Goal: Information Seeking & Learning: Understand process/instructions

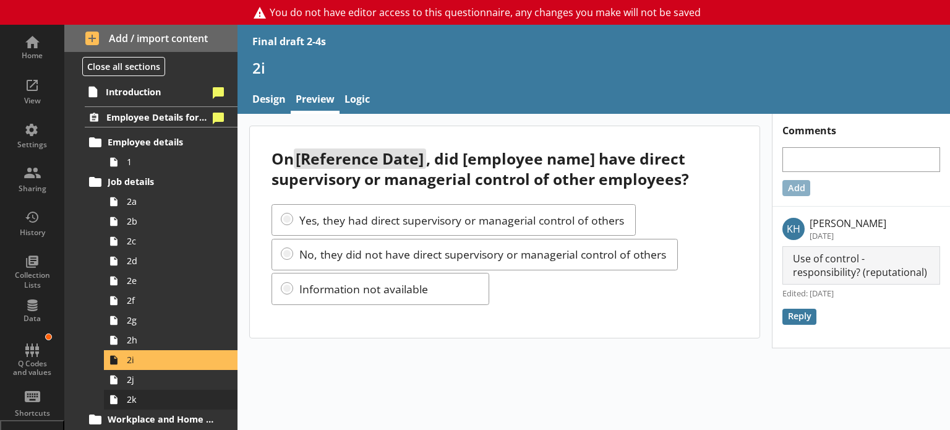
scroll to position [186, 0]
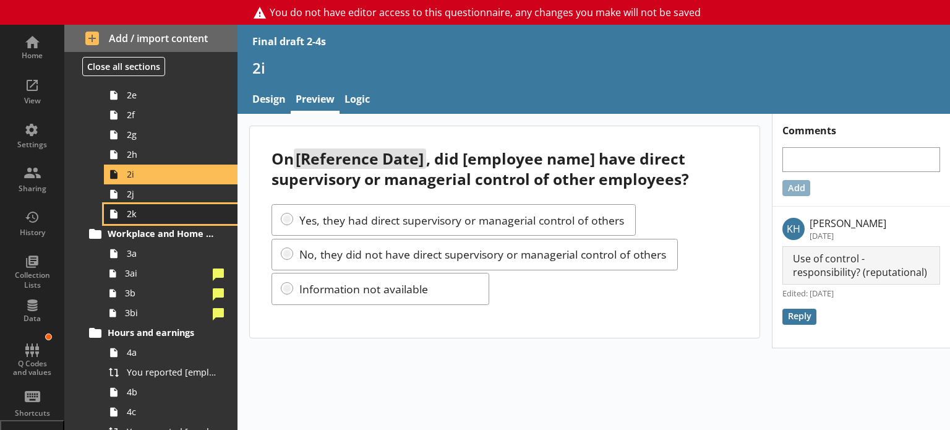
click at [179, 204] on link "2k" at bounding box center [171, 214] width 134 height 20
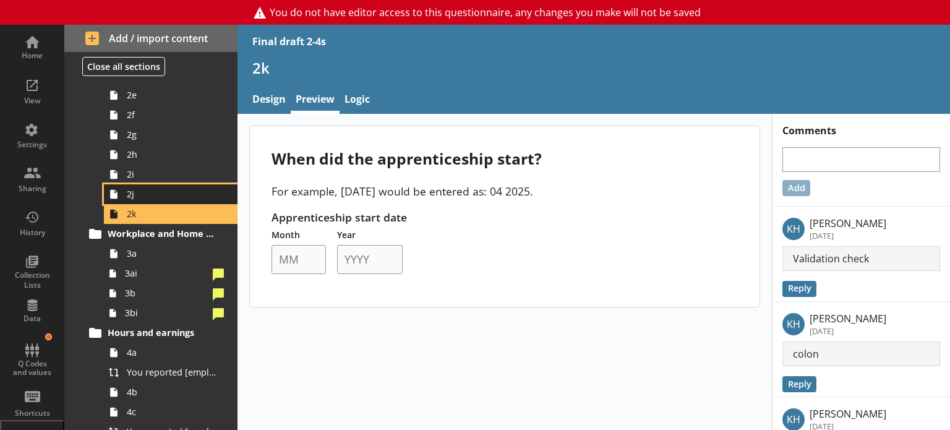
click at [172, 195] on span "2j" at bounding box center [173, 194] width 93 height 12
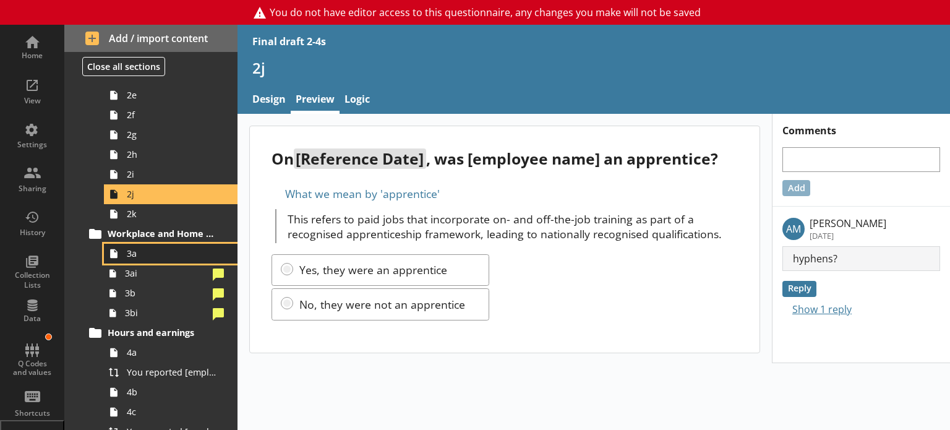
click at [140, 257] on span "3a" at bounding box center [173, 253] width 93 height 12
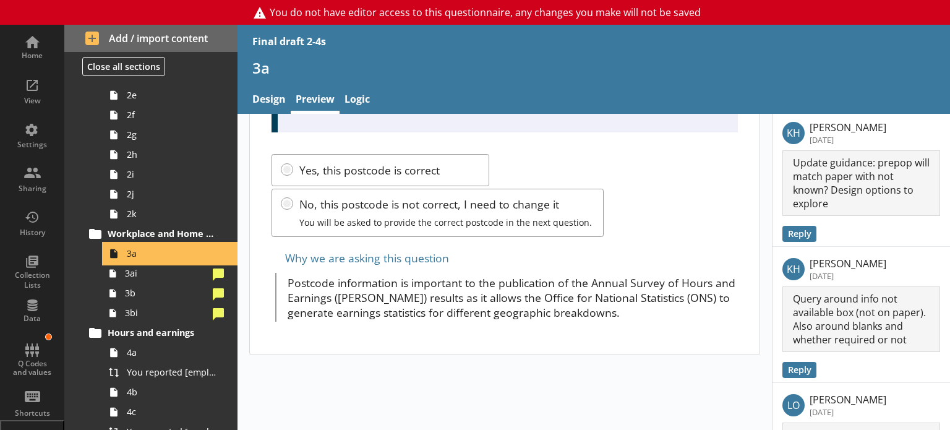
scroll to position [433, 0]
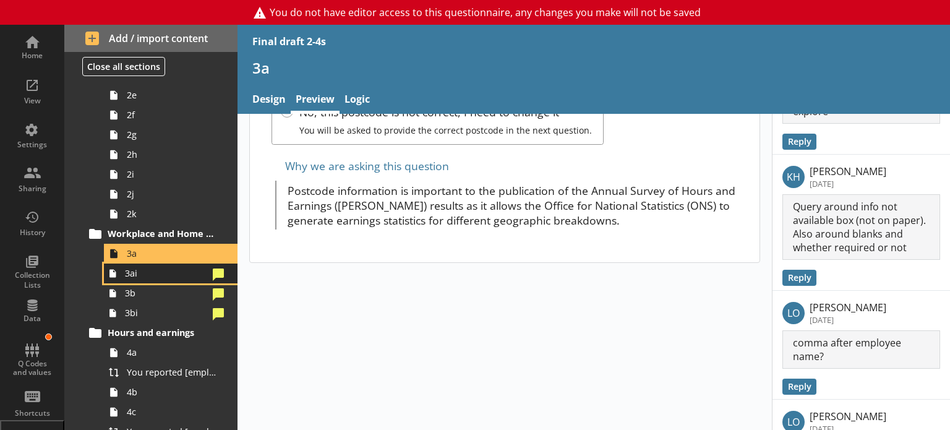
click at [177, 279] on link "3ai" at bounding box center [171, 273] width 134 height 20
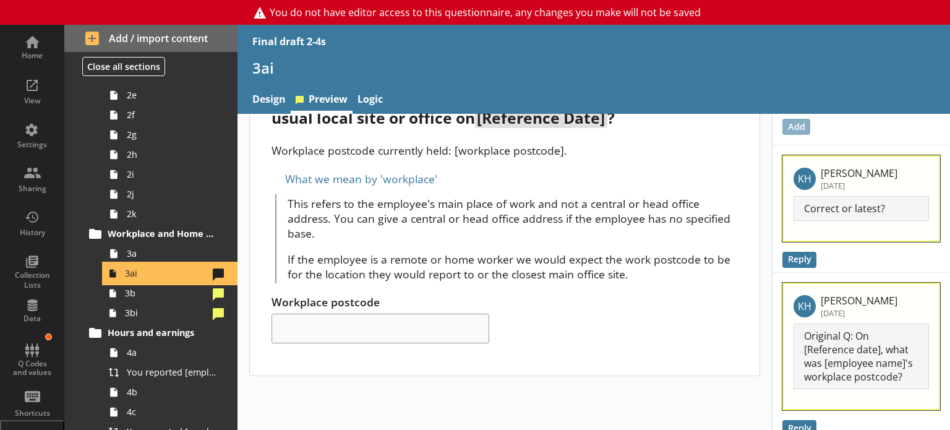
scroll to position [77, 0]
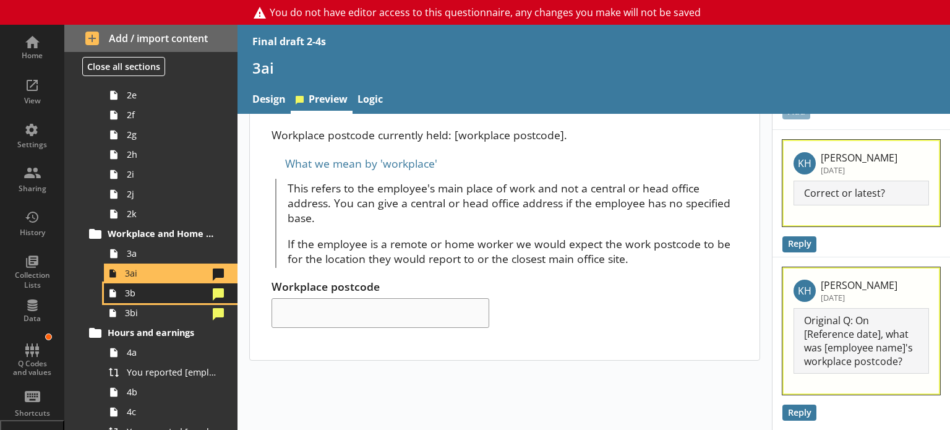
click at [126, 291] on span "3b" at bounding box center [166, 293] width 83 height 12
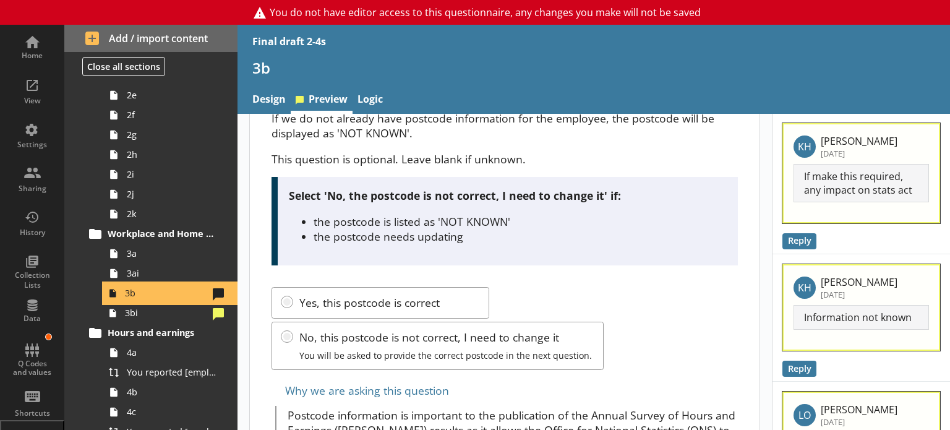
scroll to position [186, 0]
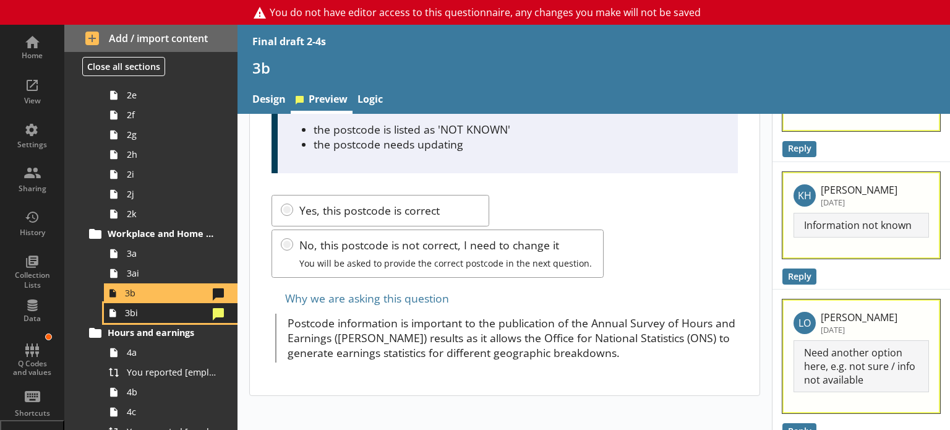
click at [164, 310] on span "3bi" at bounding box center [166, 313] width 83 height 12
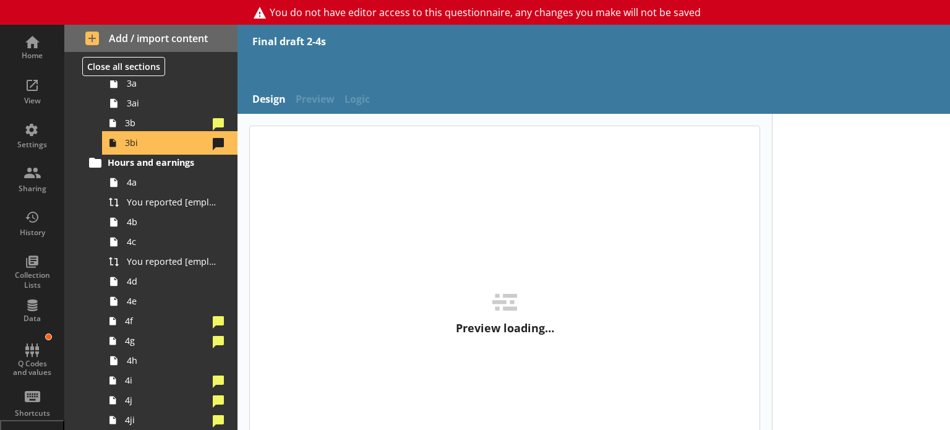
scroll to position [371, 0]
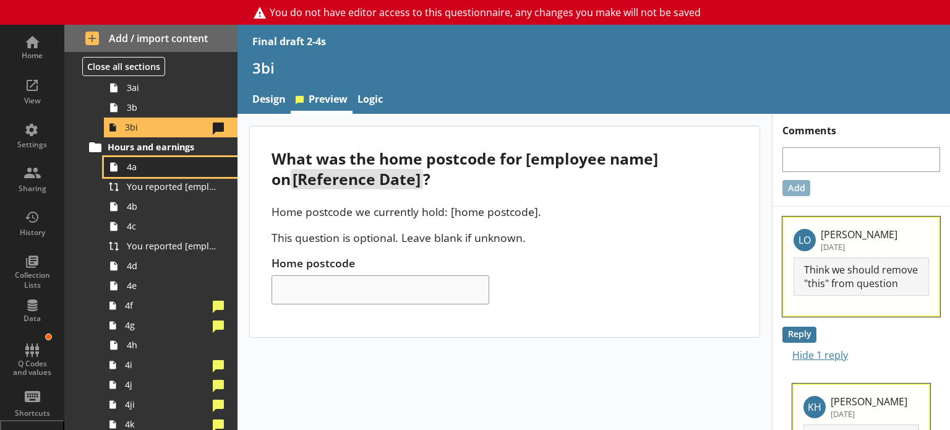
click at [158, 165] on span "4a" at bounding box center [173, 167] width 93 height 12
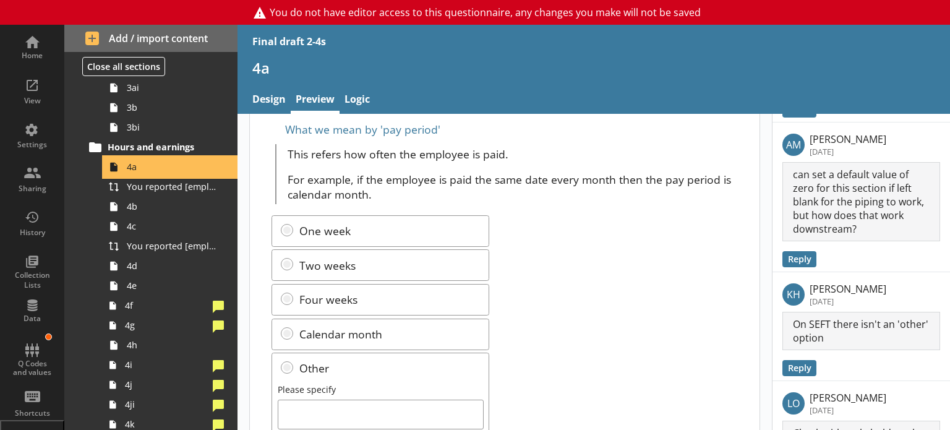
scroll to position [309, 0]
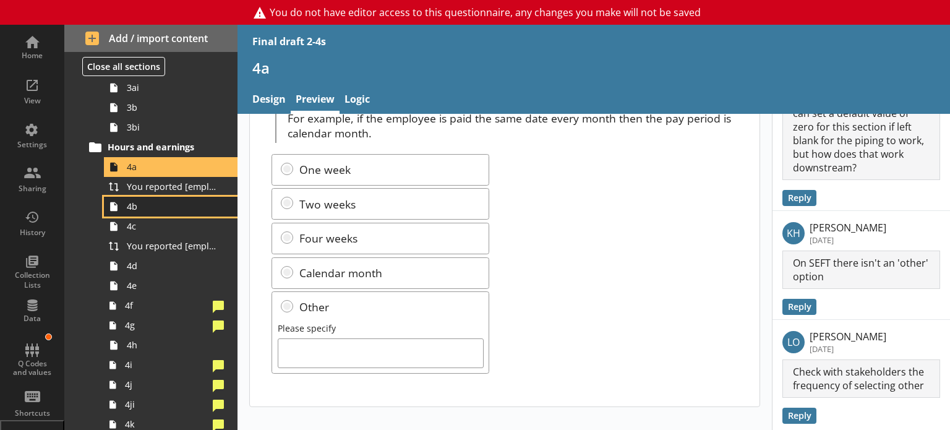
click at [141, 205] on span "4b" at bounding box center [173, 206] width 93 height 12
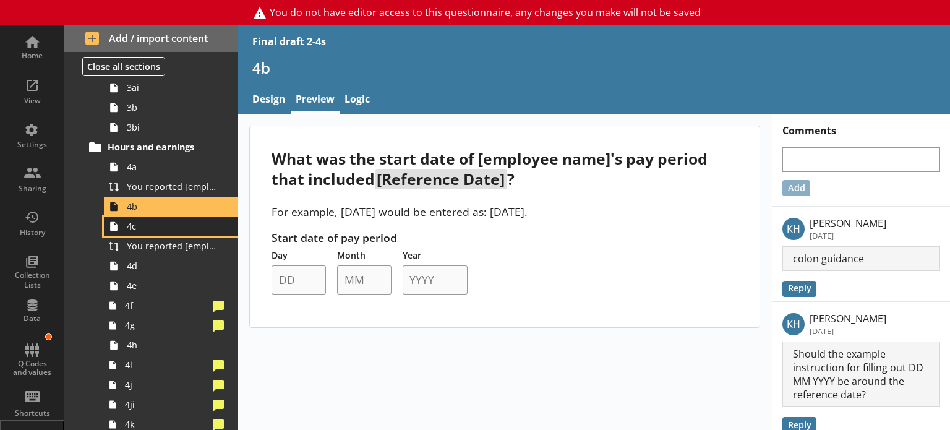
click at [145, 229] on span "4c" at bounding box center [173, 226] width 93 height 12
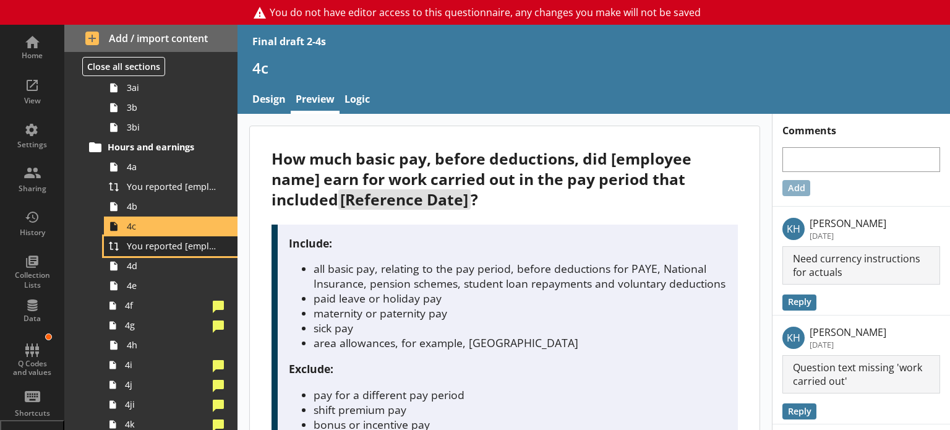
click at [202, 246] on span "You reported [employee name]'s basic pay earned for work carried out in the pay…" at bounding box center [173, 246] width 93 height 12
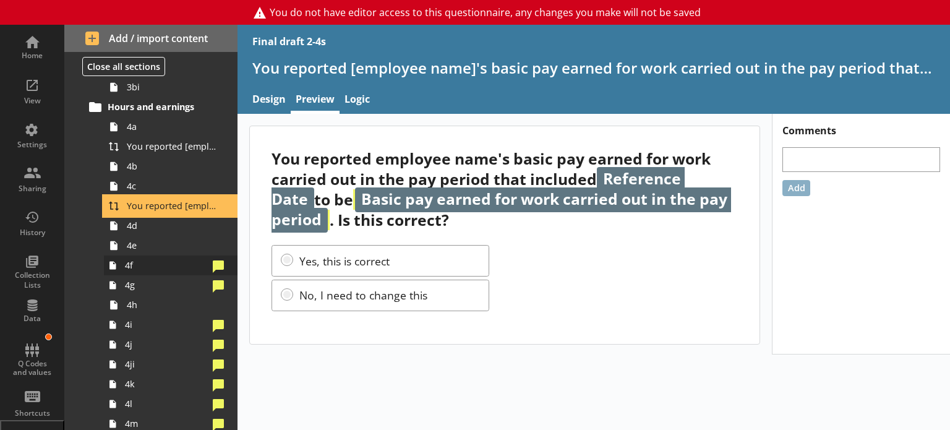
scroll to position [433, 0]
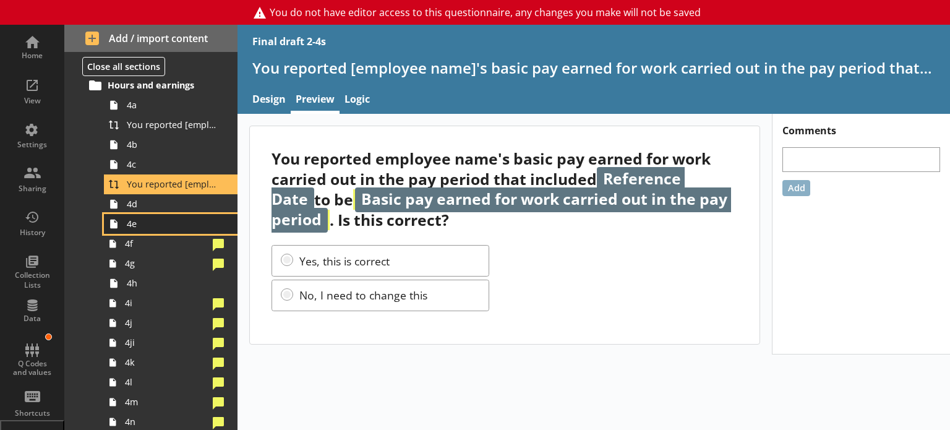
click at [166, 214] on link "4e" at bounding box center [171, 224] width 134 height 20
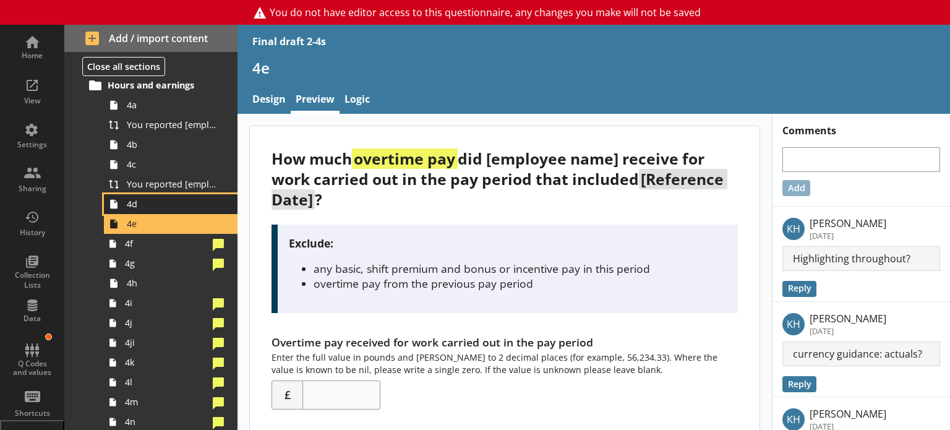
click at [169, 203] on span "4d" at bounding box center [173, 204] width 93 height 12
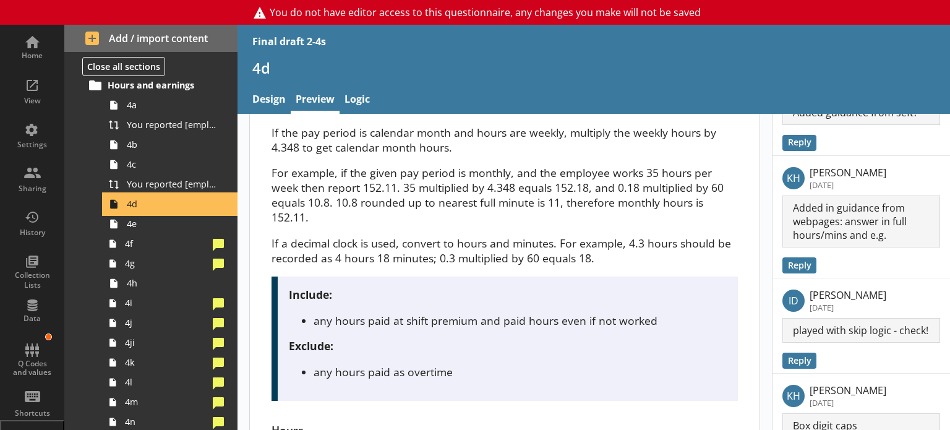
scroll to position [309, 0]
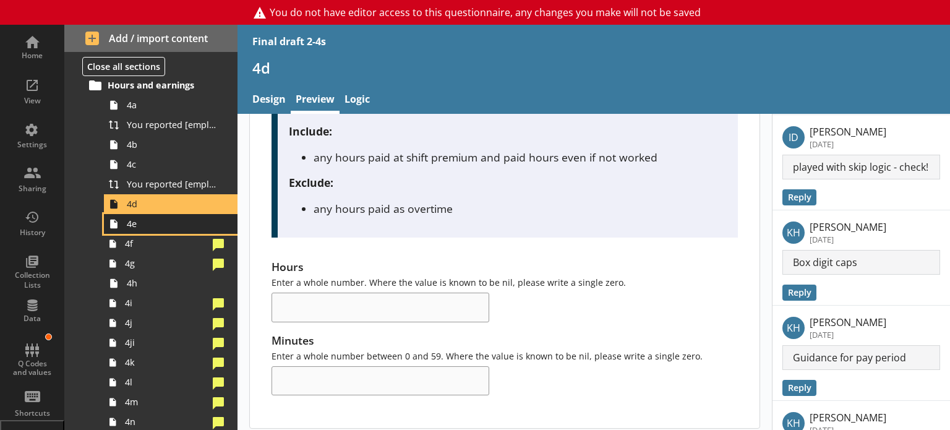
click at [150, 228] on span "4e" at bounding box center [173, 224] width 93 height 12
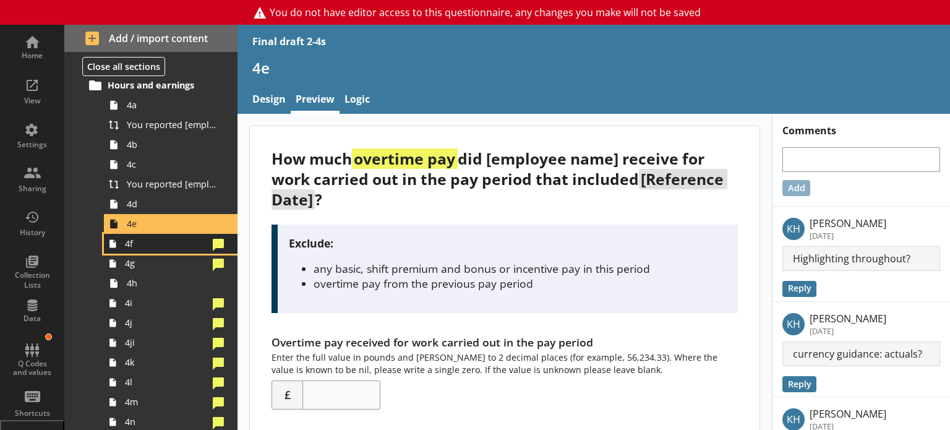
click at [154, 243] on span "4f" at bounding box center [166, 243] width 83 height 12
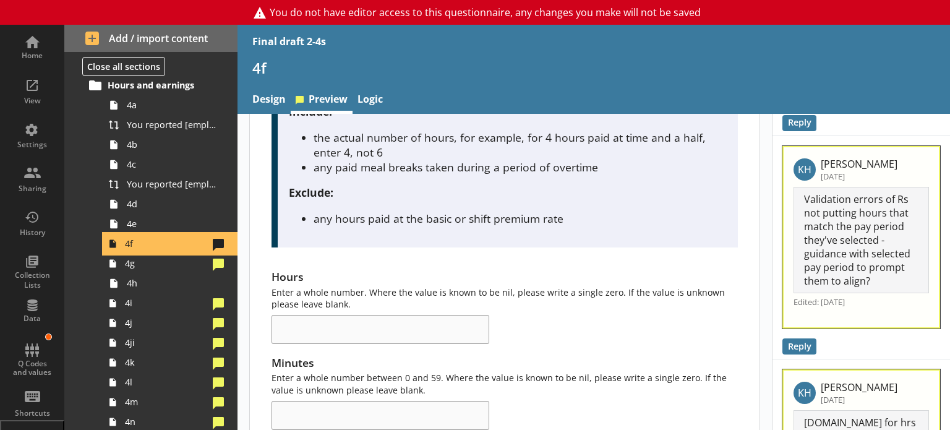
scroll to position [247, 0]
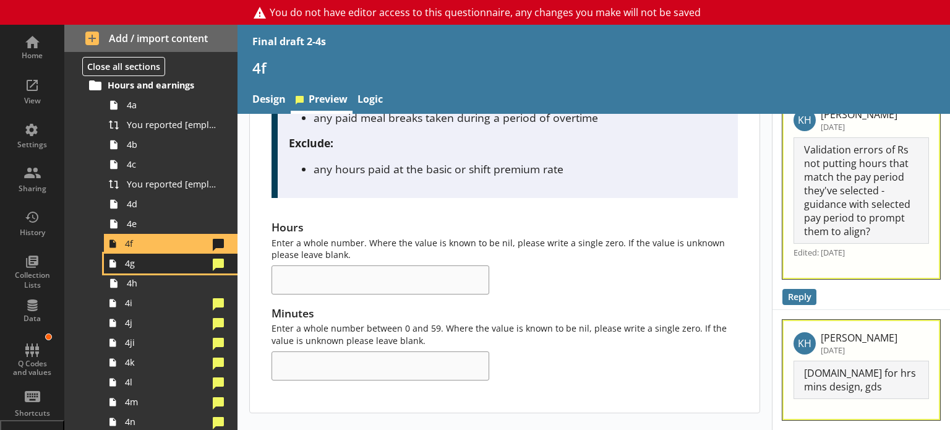
drag, startPoint x: 179, startPoint y: 263, endPoint x: 179, endPoint y: 254, distance: 8.7
click at [179, 263] on span "4g" at bounding box center [166, 263] width 83 height 12
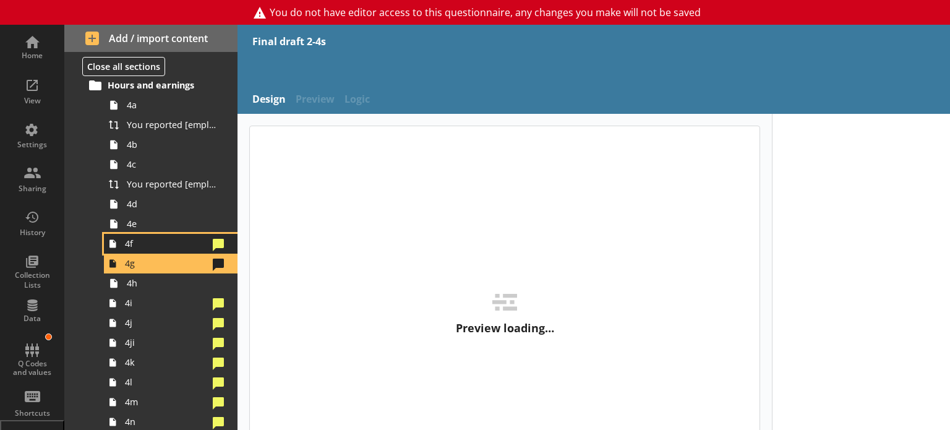
click at [179, 247] on span "4f" at bounding box center [166, 243] width 83 height 12
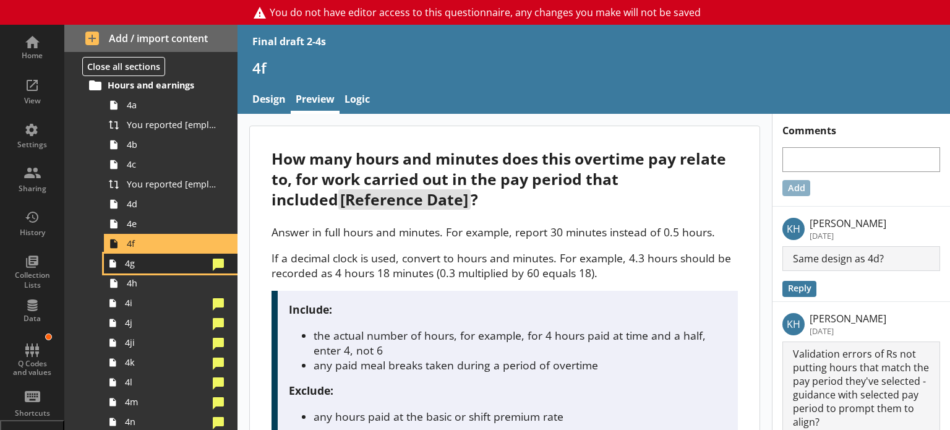
click at [162, 267] on span "4g" at bounding box center [166, 263] width 83 height 12
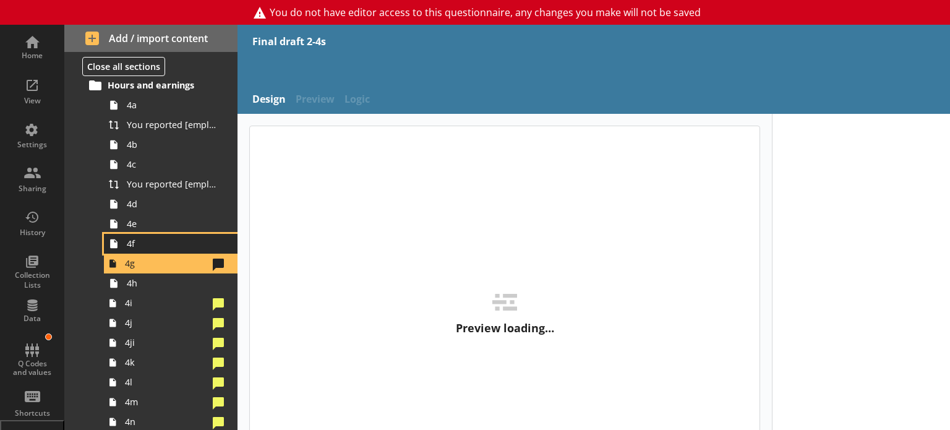
click at [160, 244] on span "4f" at bounding box center [173, 243] width 93 height 12
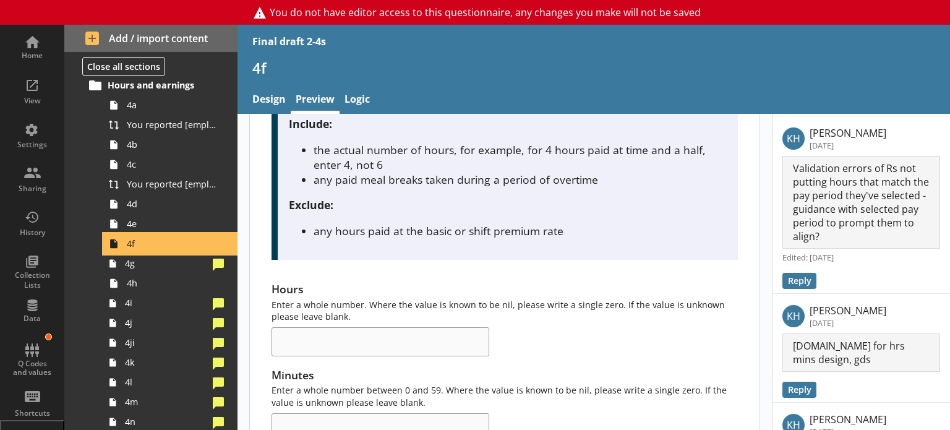
scroll to position [124, 0]
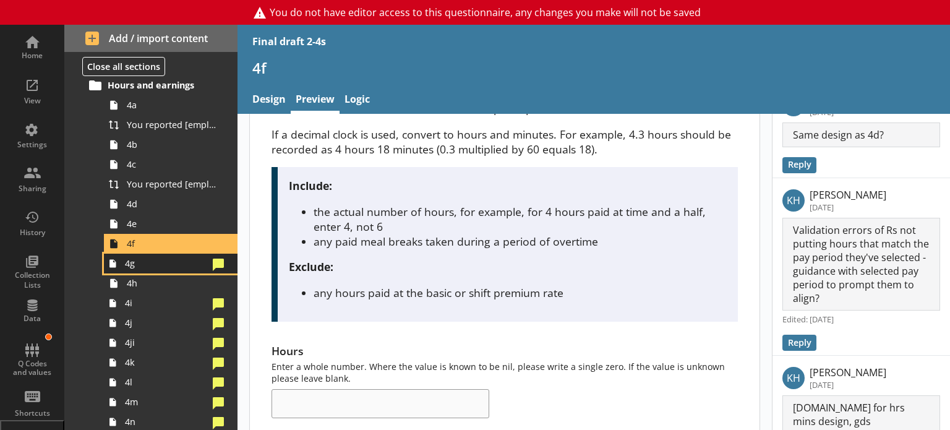
click at [141, 260] on span "4g" at bounding box center [166, 263] width 83 height 12
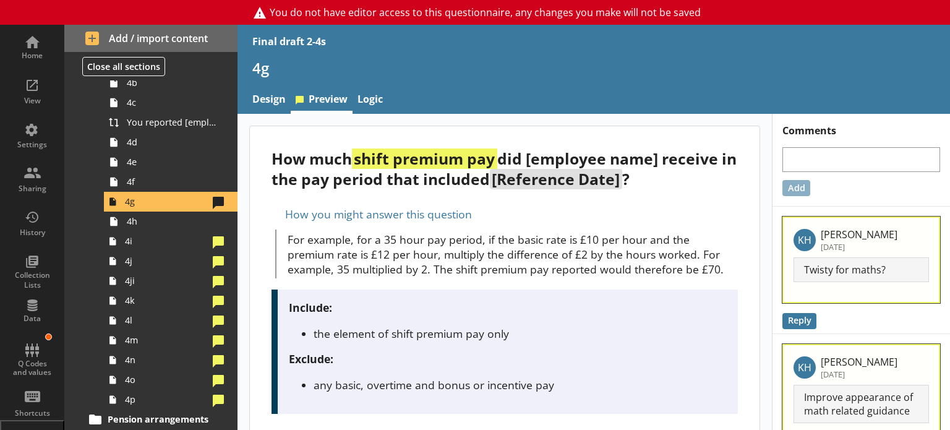
click at [605, 213] on div "How you might answer this question" at bounding box center [504, 214] width 466 height 20
click at [129, 224] on span "4h" at bounding box center [173, 221] width 93 height 12
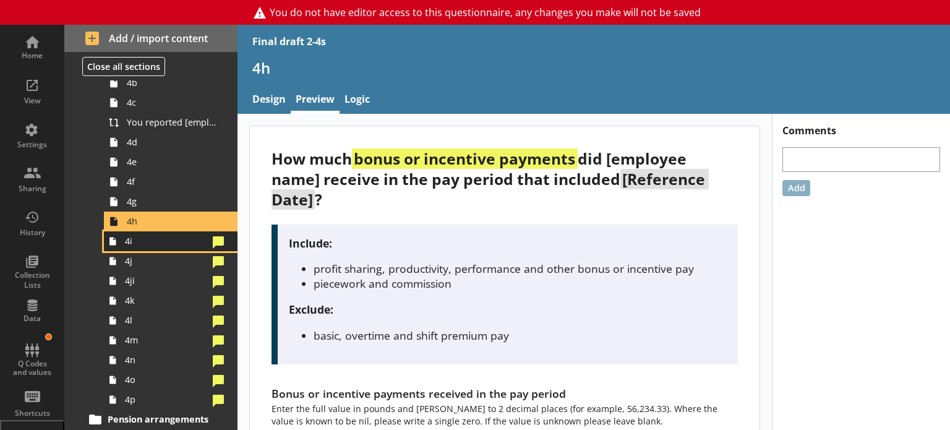
click at [134, 242] on span "4i" at bounding box center [166, 241] width 83 height 12
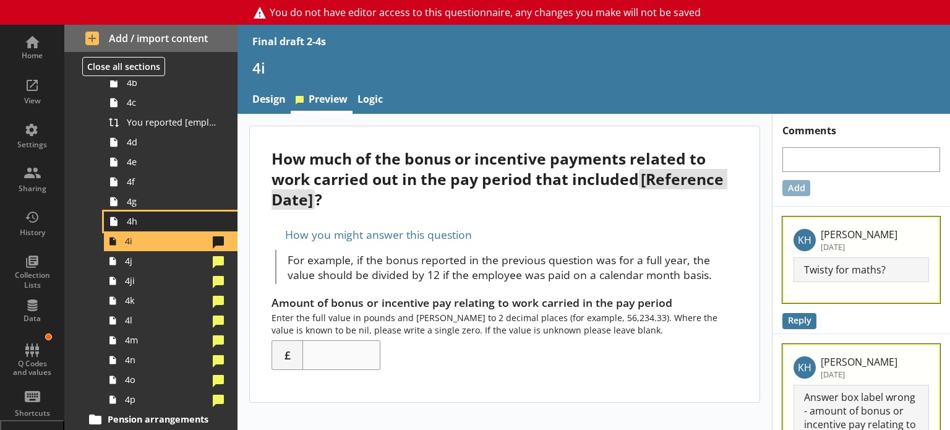
click at [135, 228] on link "4h" at bounding box center [171, 222] width 134 height 20
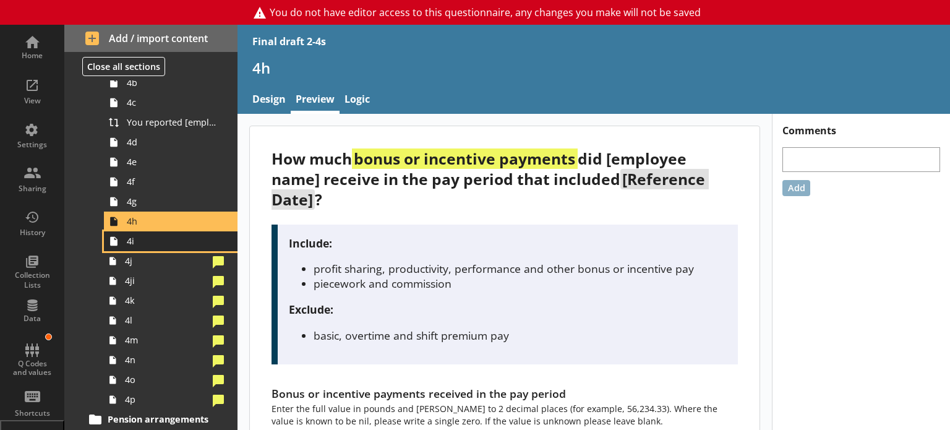
click at [184, 244] on span "4i" at bounding box center [173, 241] width 93 height 12
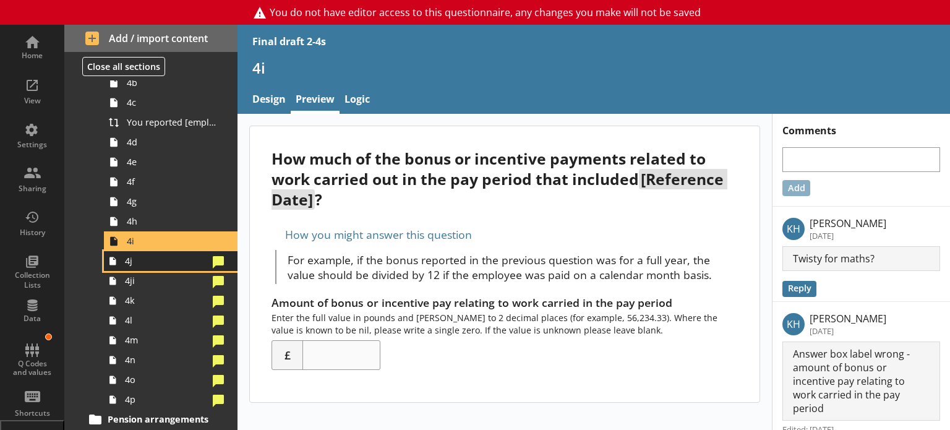
click at [169, 268] on link "4j" at bounding box center [171, 261] width 134 height 20
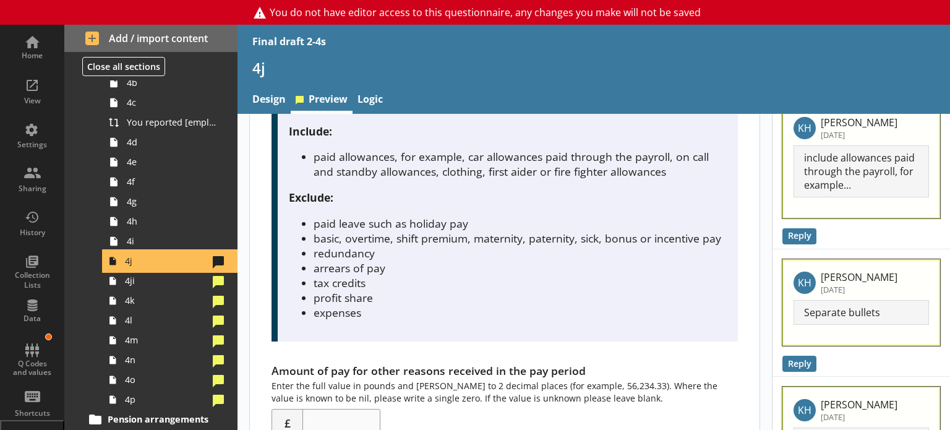
scroll to position [186, 0]
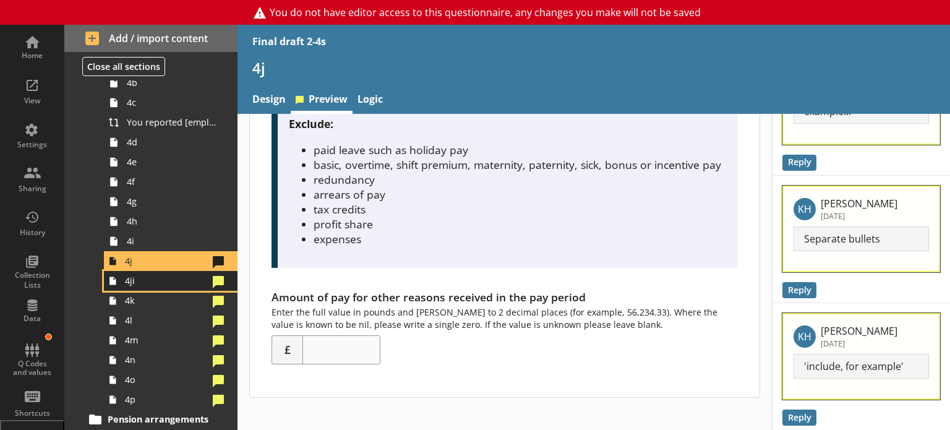
drag, startPoint x: 143, startPoint y: 283, endPoint x: 158, endPoint y: 286, distance: 14.4
click at [143, 283] on span "4ji" at bounding box center [166, 281] width 83 height 12
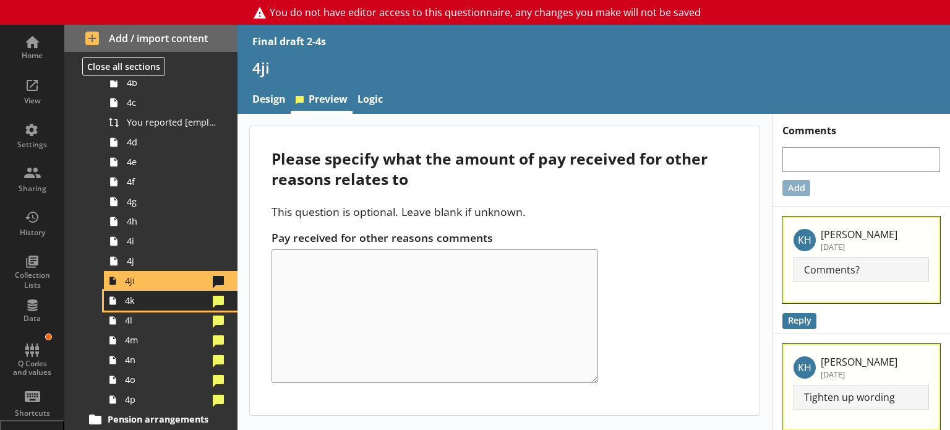
click at [151, 308] on link "4k" at bounding box center [171, 301] width 134 height 20
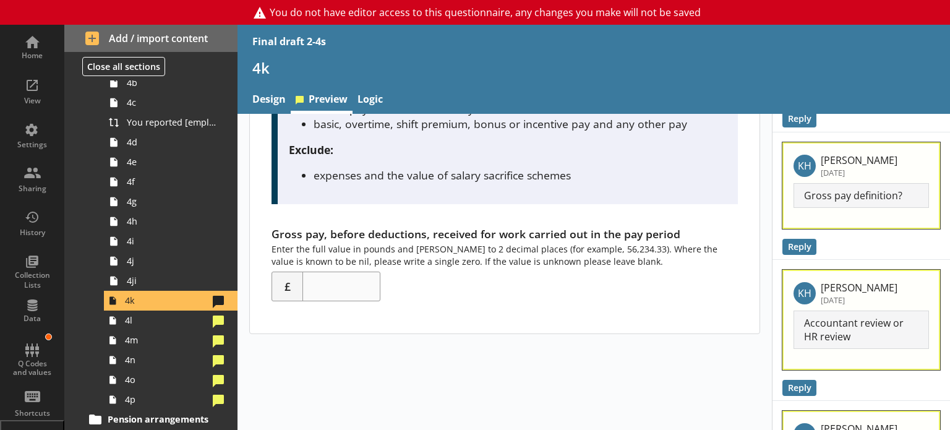
scroll to position [186, 0]
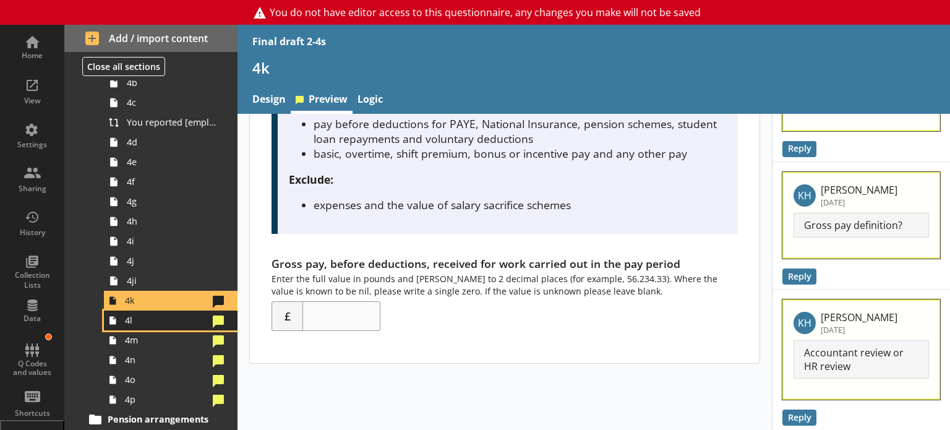
click at [161, 320] on span "4l" at bounding box center [166, 320] width 83 height 12
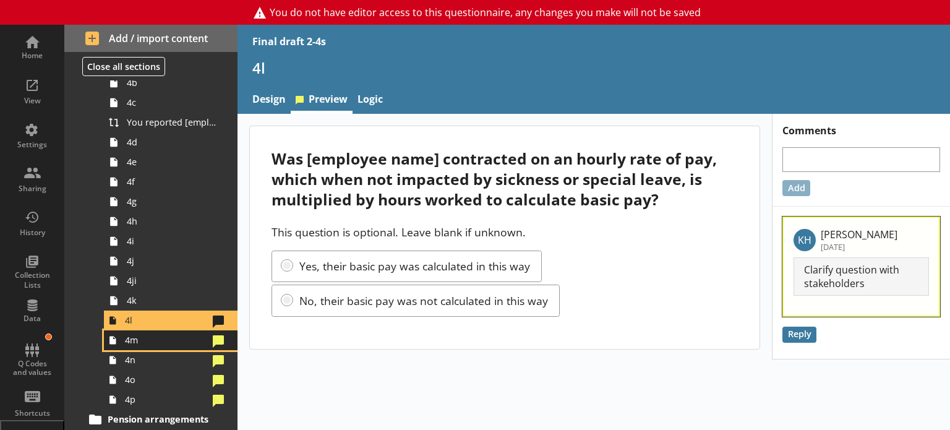
click at [156, 342] on span "4m" at bounding box center [166, 340] width 83 height 12
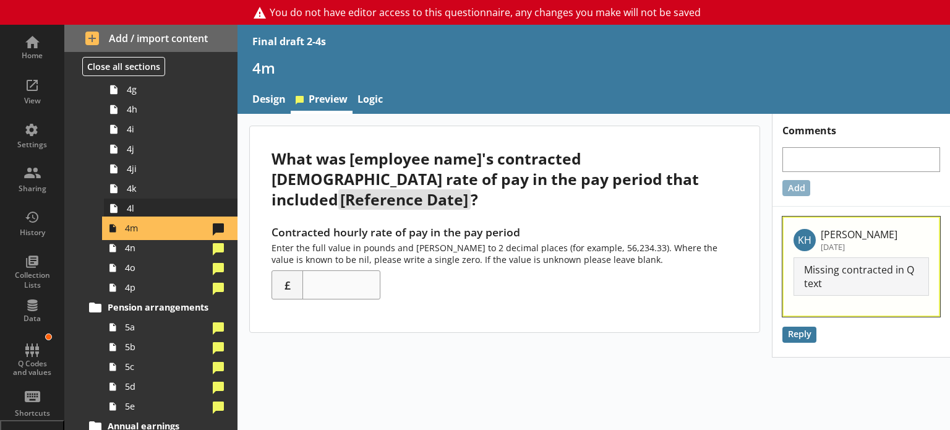
scroll to position [618, 0]
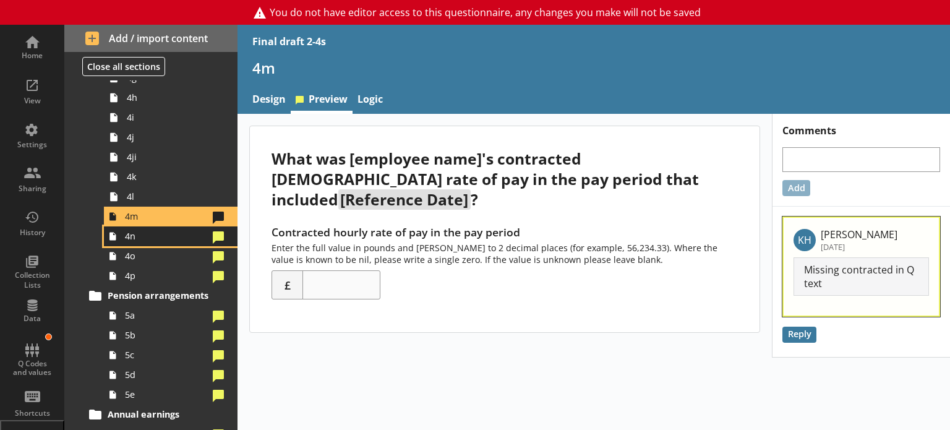
click at [179, 242] on link "4n" at bounding box center [171, 236] width 134 height 20
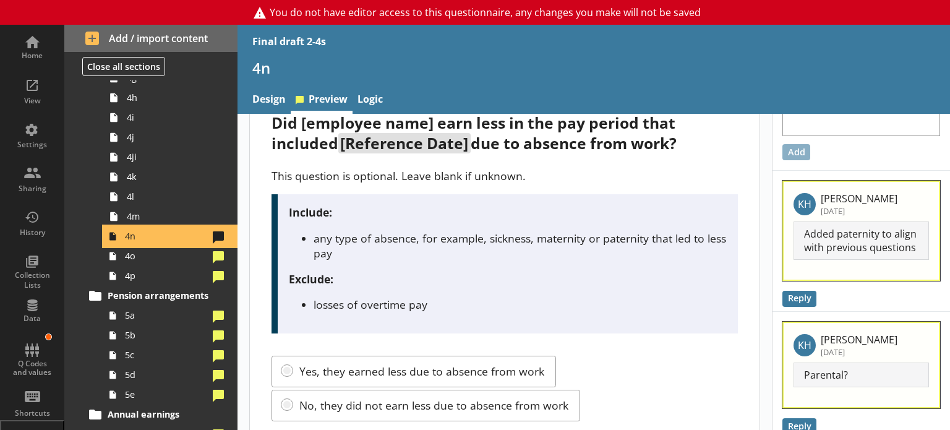
scroll to position [69, 0]
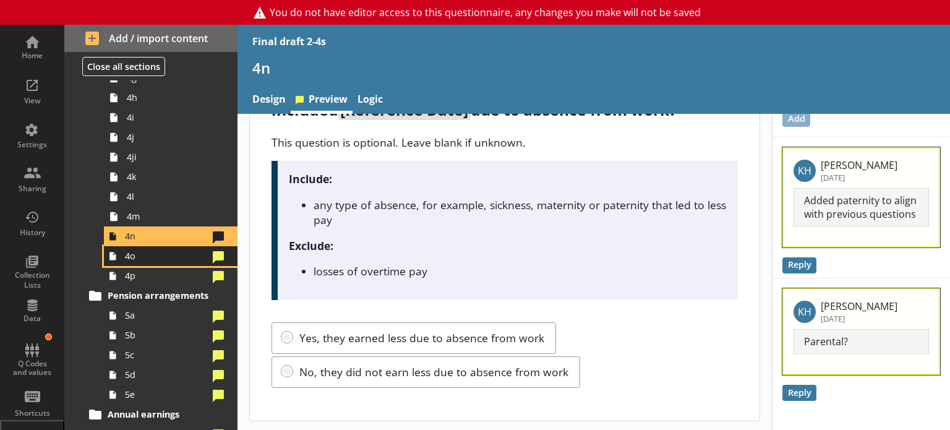
click at [189, 262] on link "4o" at bounding box center [171, 256] width 134 height 20
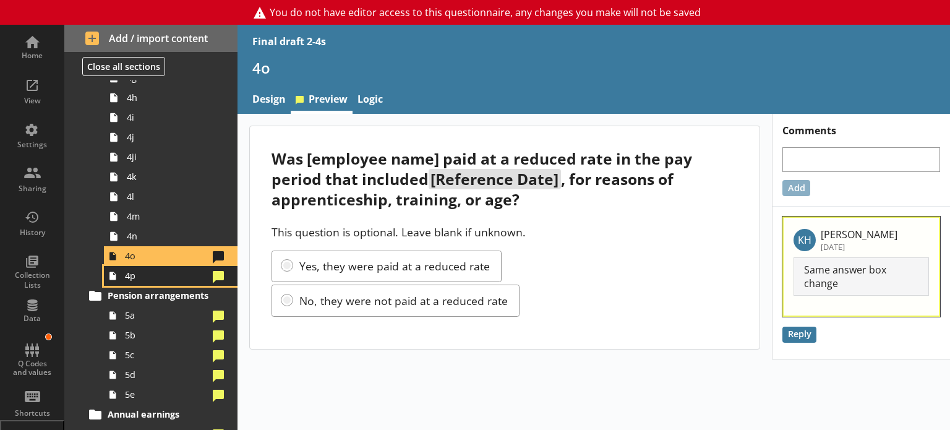
click at [171, 279] on span "4p" at bounding box center [166, 276] width 83 height 12
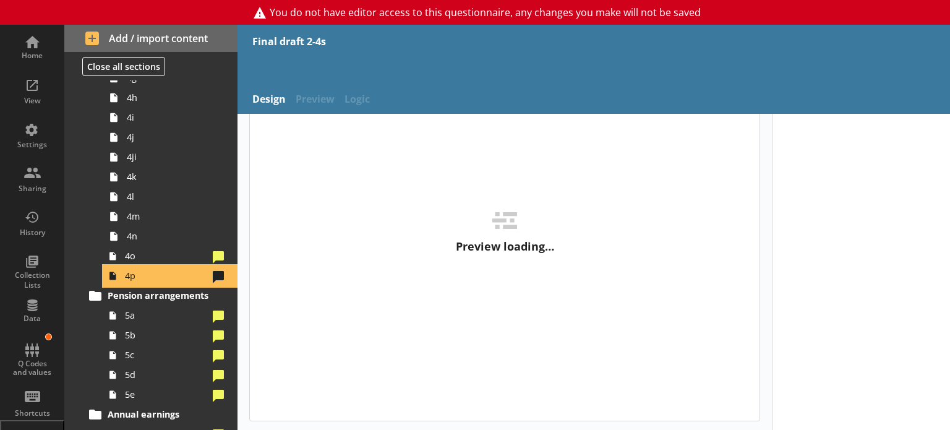
scroll to position [82, 0]
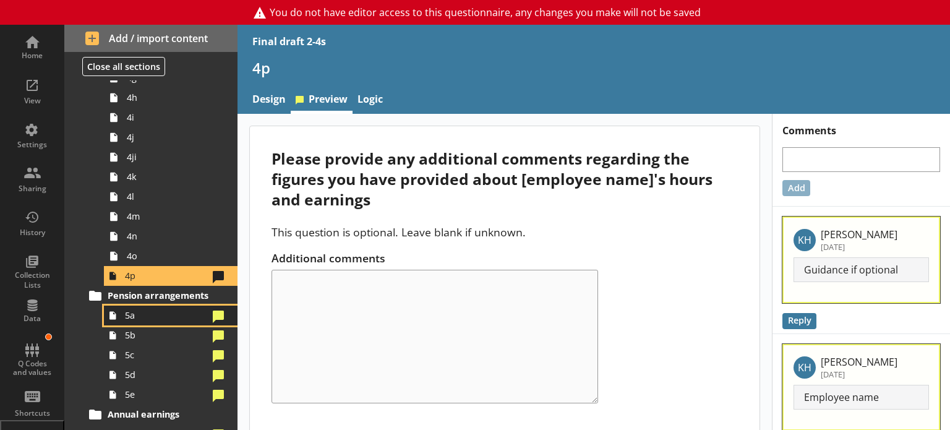
click at [158, 315] on span "5a" at bounding box center [166, 315] width 83 height 12
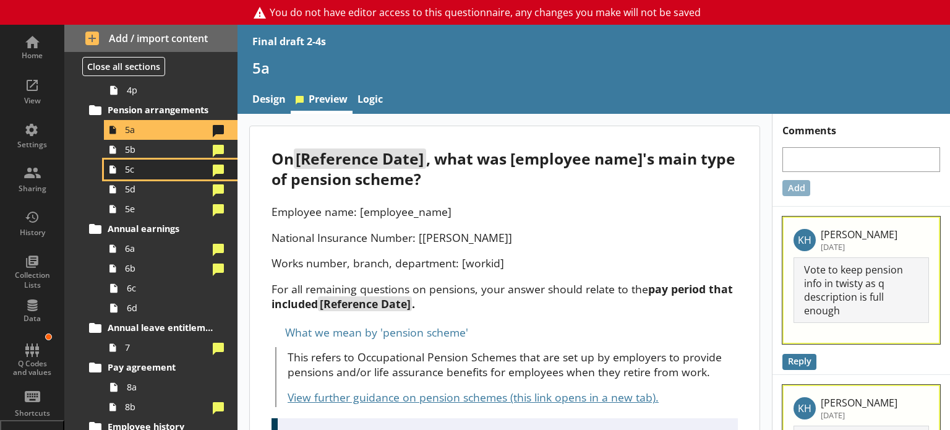
click at [185, 160] on link "5c" at bounding box center [171, 170] width 134 height 20
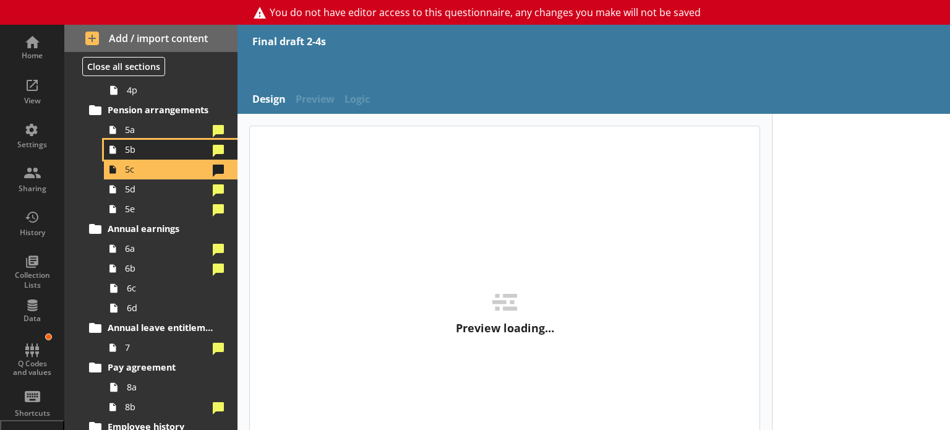
click at [179, 153] on span "5b" at bounding box center [166, 149] width 83 height 12
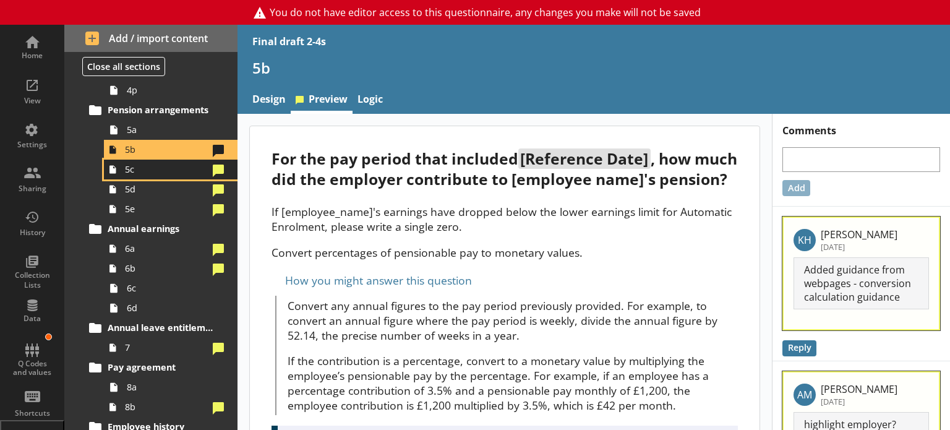
click at [163, 172] on span "5c" at bounding box center [166, 169] width 83 height 12
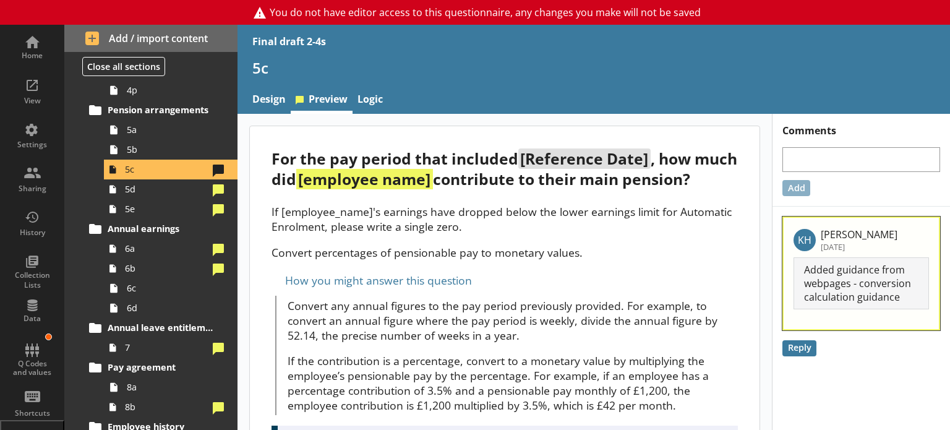
click at [446, 260] on div "If [employee_name]'s earnings have dropped below the lower earnings limit for A…" at bounding box center [504, 232] width 466 height 56
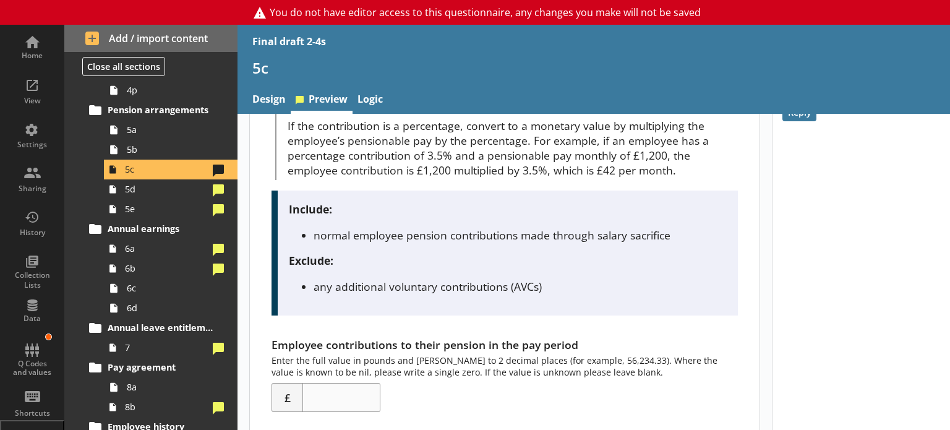
scroll to position [280, 0]
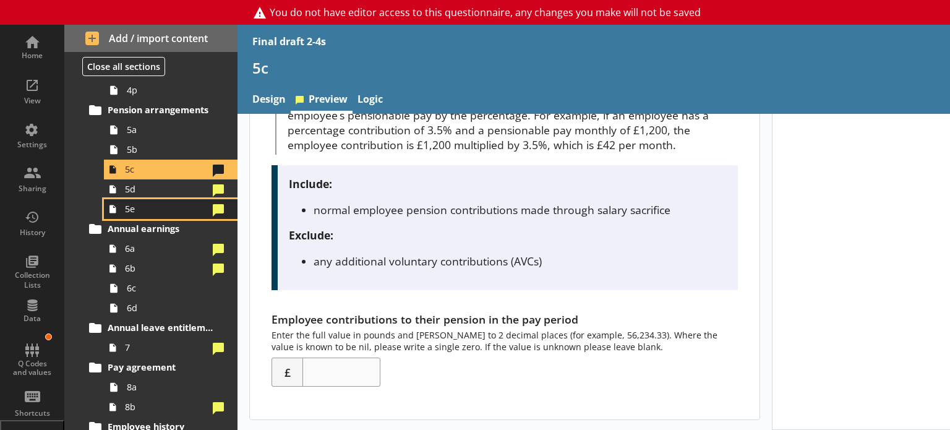
click at [164, 200] on link "5e" at bounding box center [171, 209] width 134 height 20
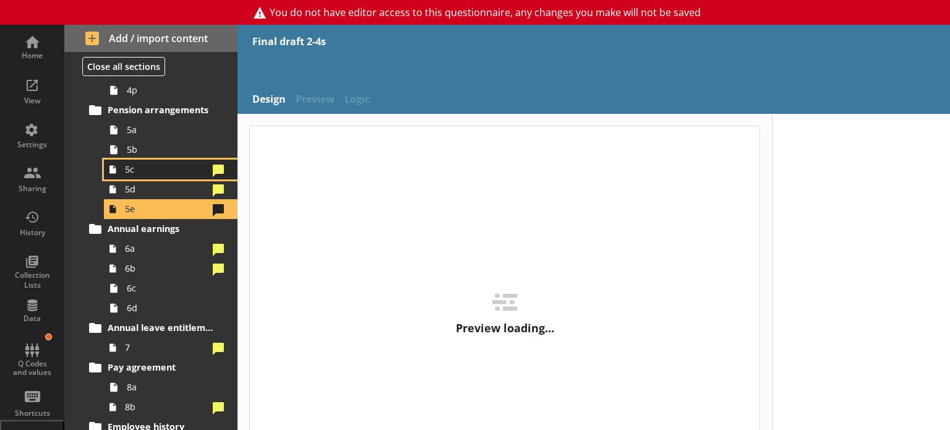
click at [158, 171] on span "5c" at bounding box center [166, 169] width 83 height 12
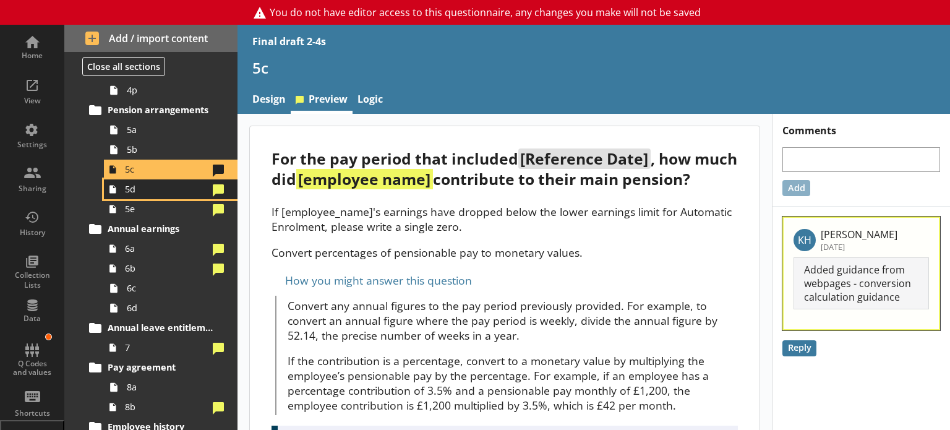
click at [157, 194] on span "5d" at bounding box center [166, 189] width 83 height 12
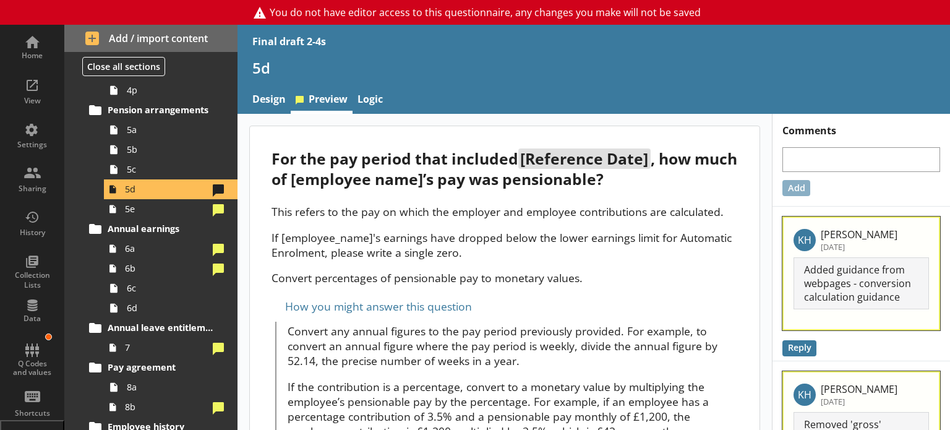
click at [528, 284] on p "Convert percentages of pensionable pay to monetary values." at bounding box center [504, 277] width 466 height 15
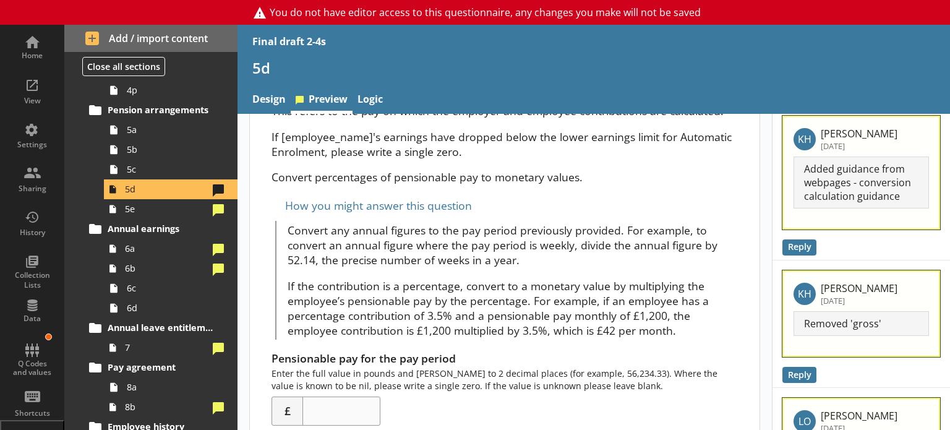
scroll to position [186, 0]
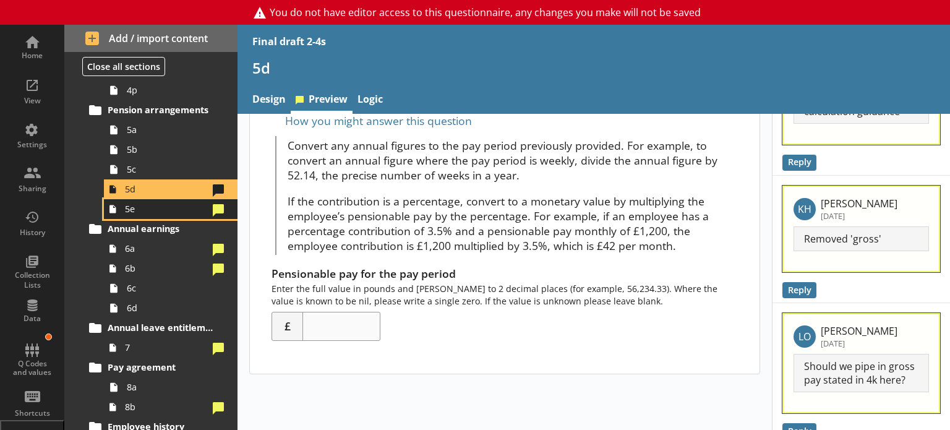
click at [152, 212] on span "5e" at bounding box center [166, 209] width 83 height 12
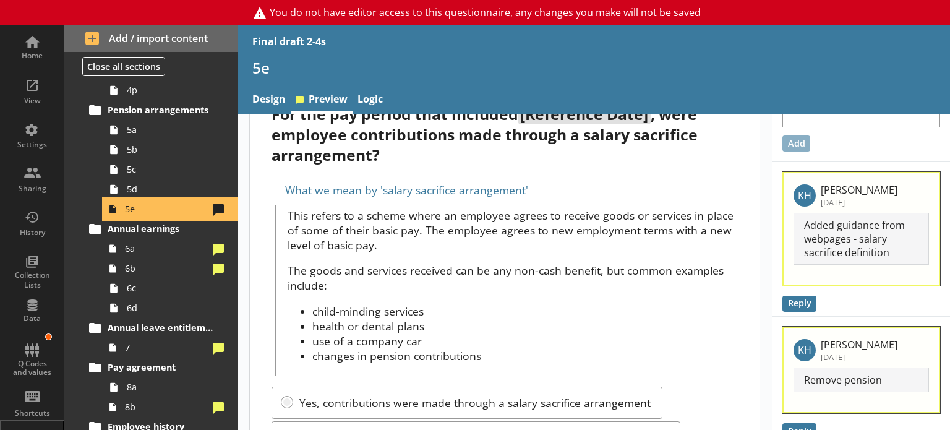
scroll to position [168, 0]
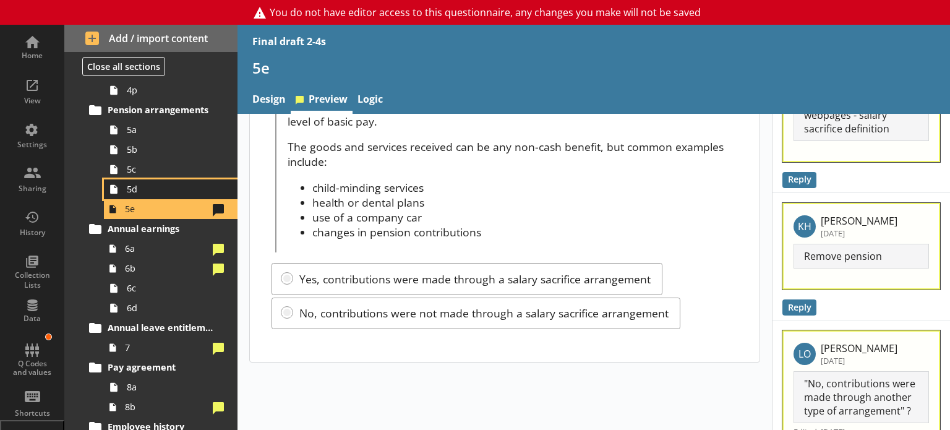
click at [155, 194] on span "5d" at bounding box center [173, 189] width 93 height 12
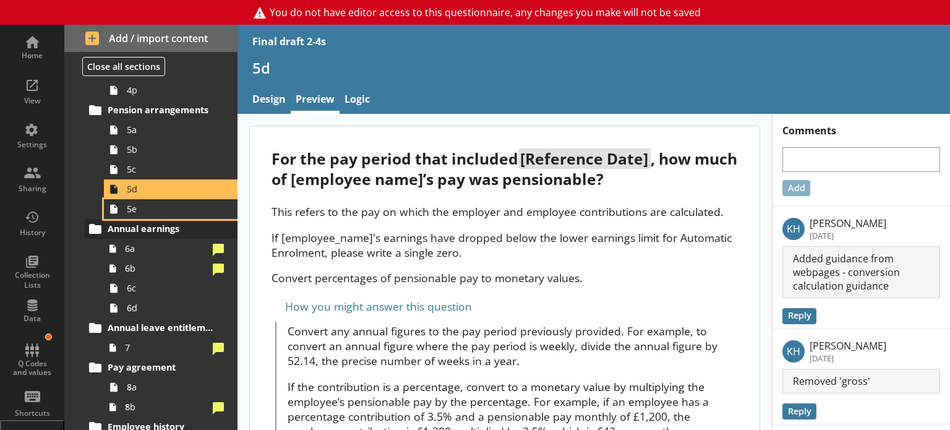
drag, startPoint x: 129, startPoint y: 203, endPoint x: 127, endPoint y: 229, distance: 26.0
click at [129, 203] on span "5e" at bounding box center [173, 209] width 93 height 12
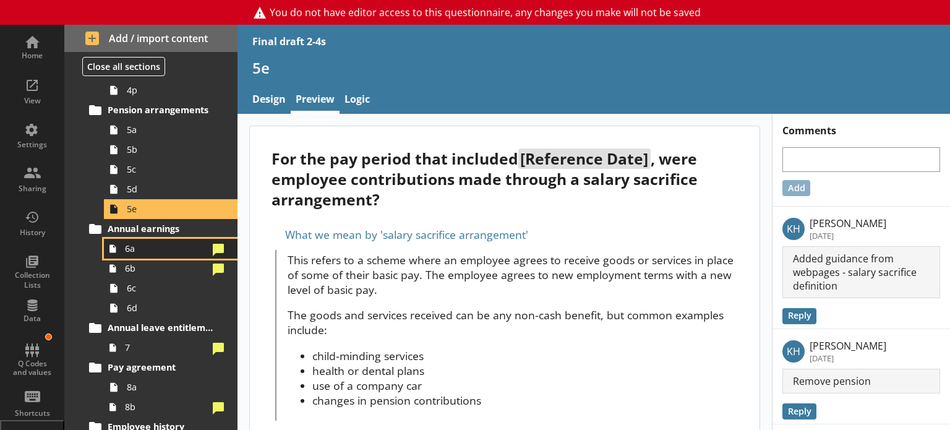
click at [126, 249] on span "6a" at bounding box center [166, 248] width 83 height 12
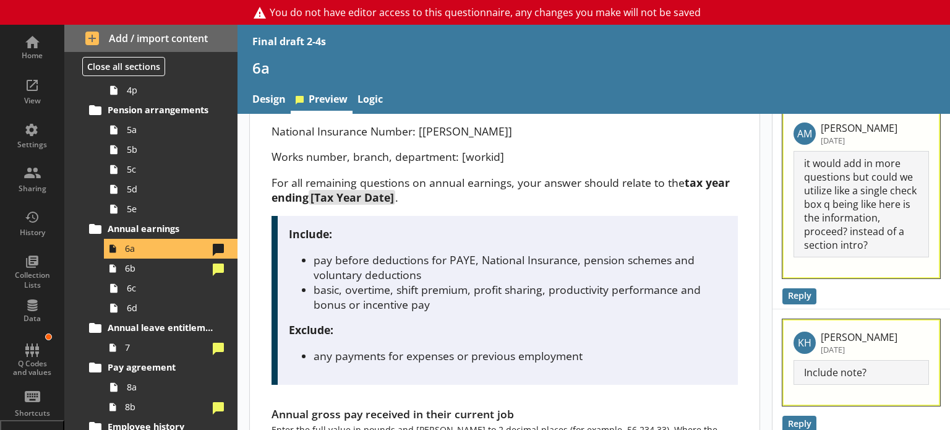
scroll to position [247, 0]
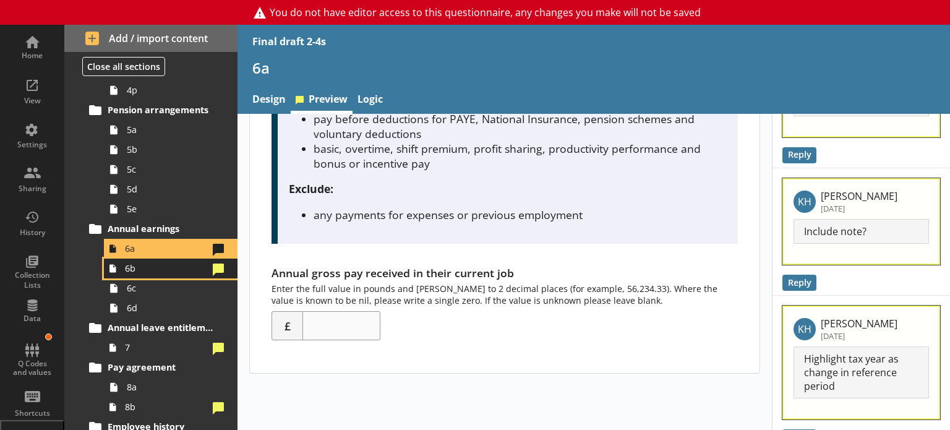
click at [129, 269] on span "6b" at bounding box center [166, 268] width 83 height 12
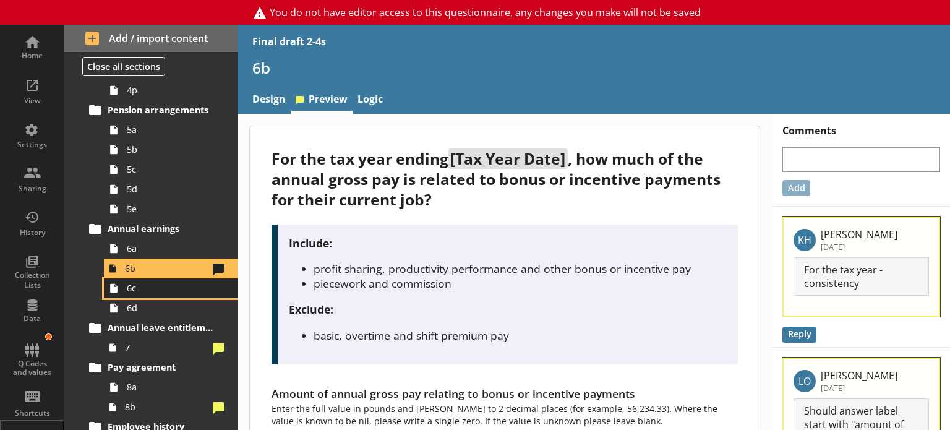
click at [134, 291] on span "6c" at bounding box center [173, 288] width 93 height 12
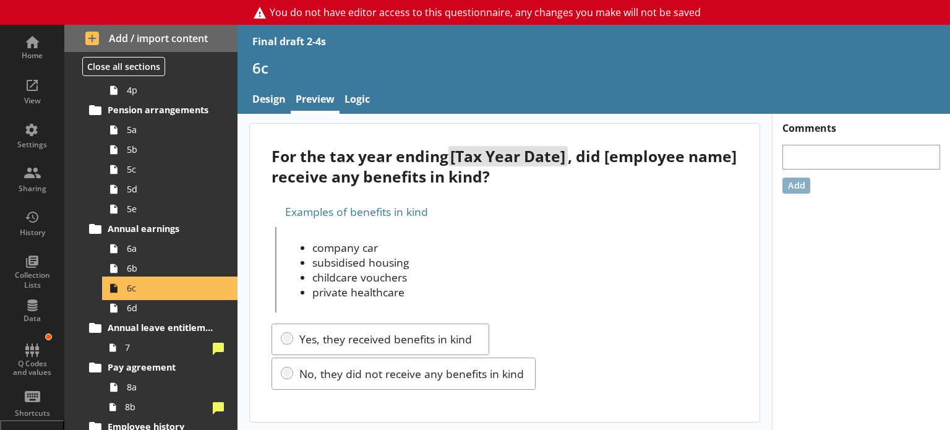
scroll to position [4, 0]
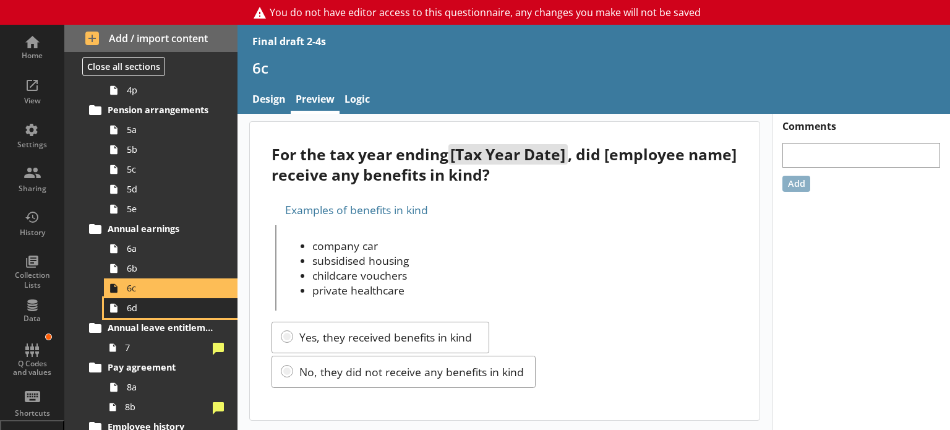
click at [145, 308] on span "6d" at bounding box center [173, 308] width 93 height 12
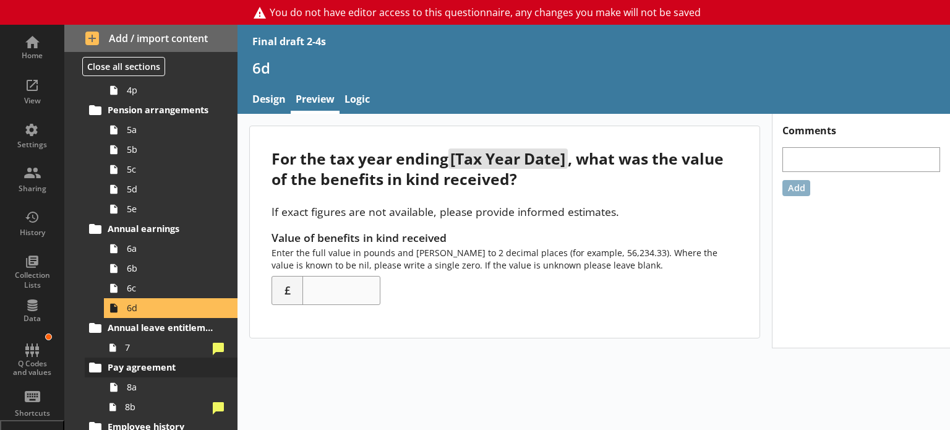
scroll to position [928, 0]
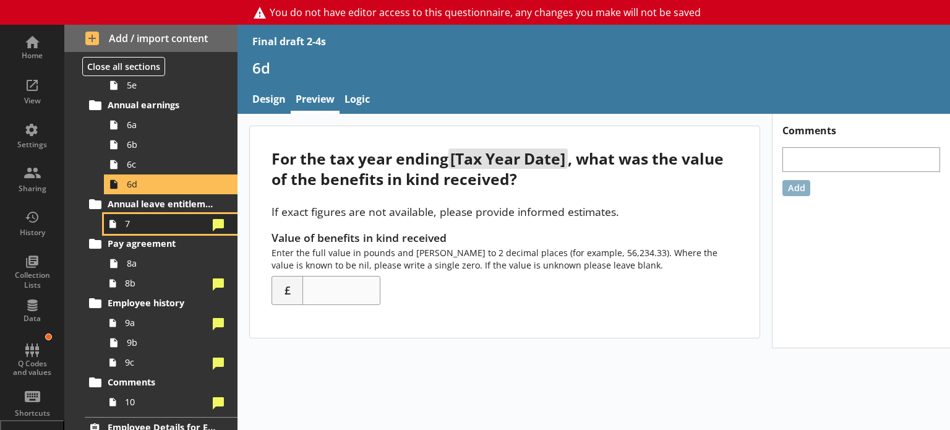
click at [140, 220] on span "7" at bounding box center [166, 224] width 83 height 12
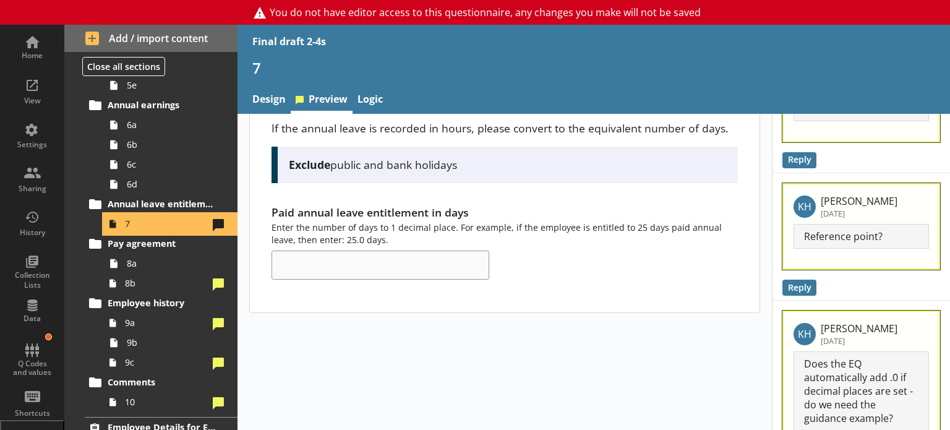
scroll to position [124, 0]
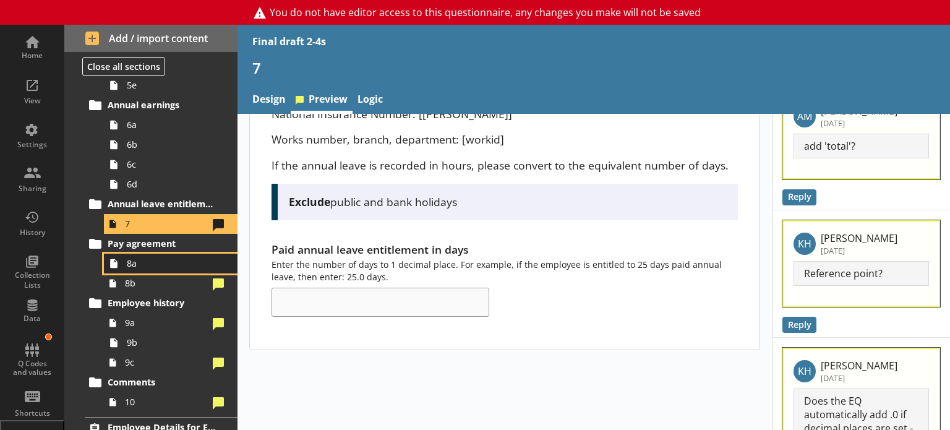
click at [136, 260] on span "8a" at bounding box center [173, 263] width 93 height 12
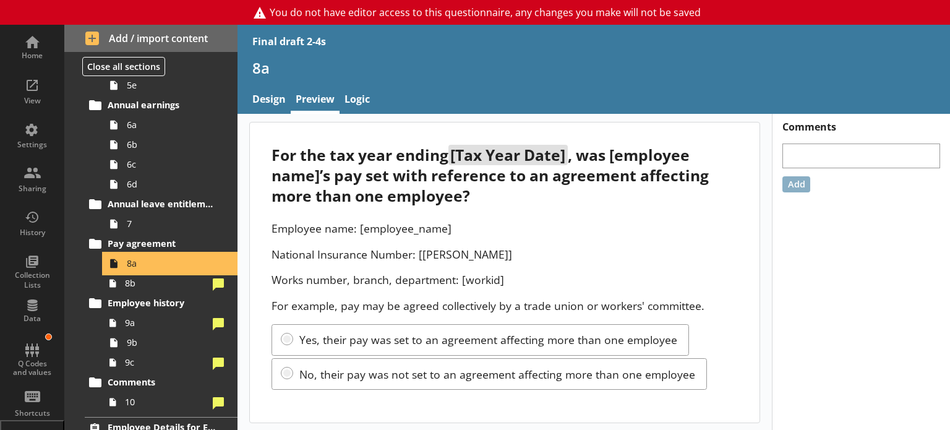
scroll to position [6, 0]
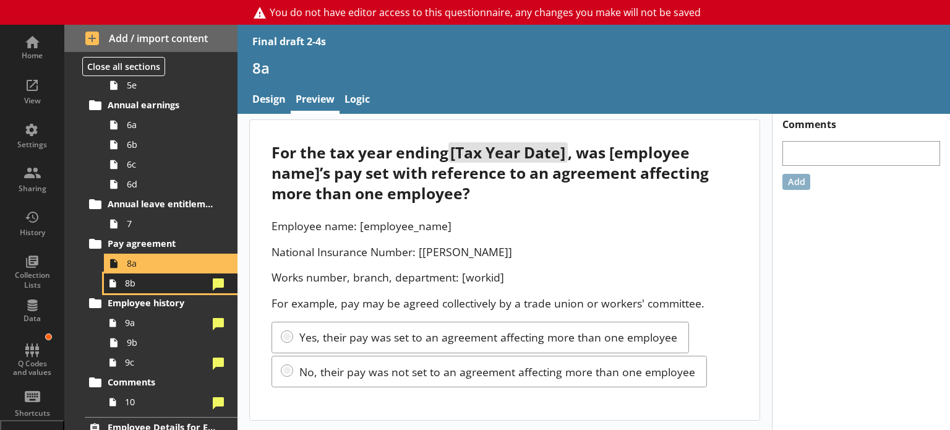
click at [161, 281] on span "8b" at bounding box center [166, 283] width 83 height 12
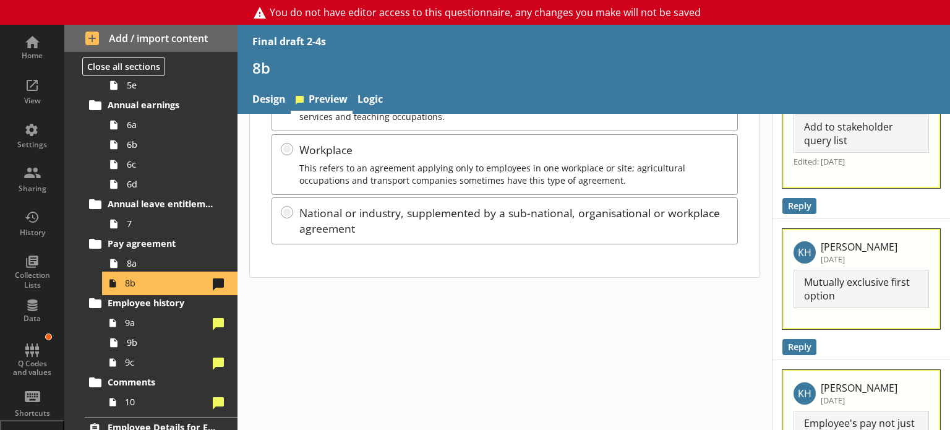
scroll to position [309, 0]
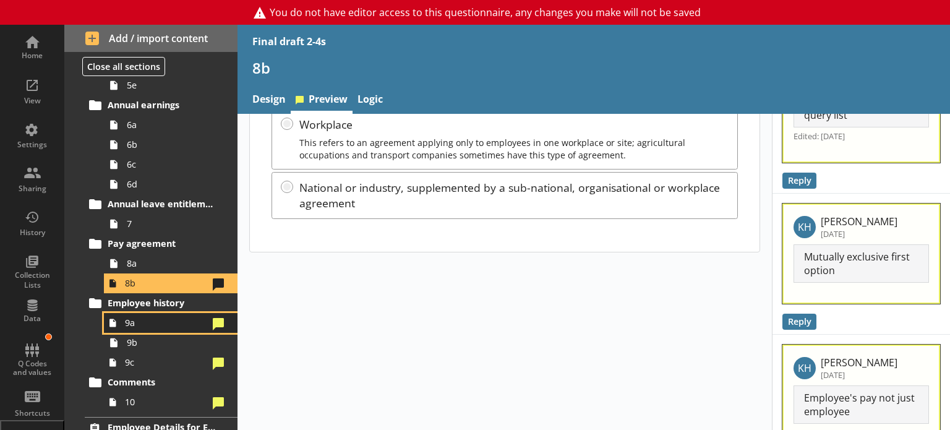
click at [168, 325] on span "9a" at bounding box center [166, 323] width 83 height 12
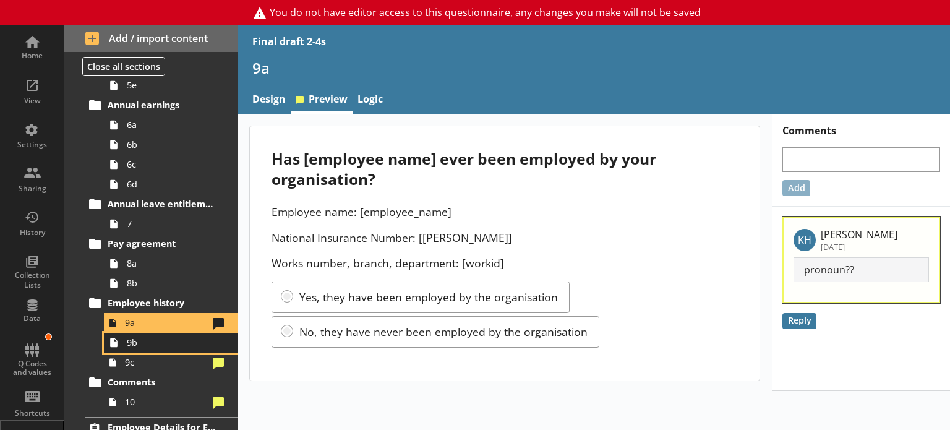
click at [186, 341] on span "9b" at bounding box center [173, 342] width 93 height 12
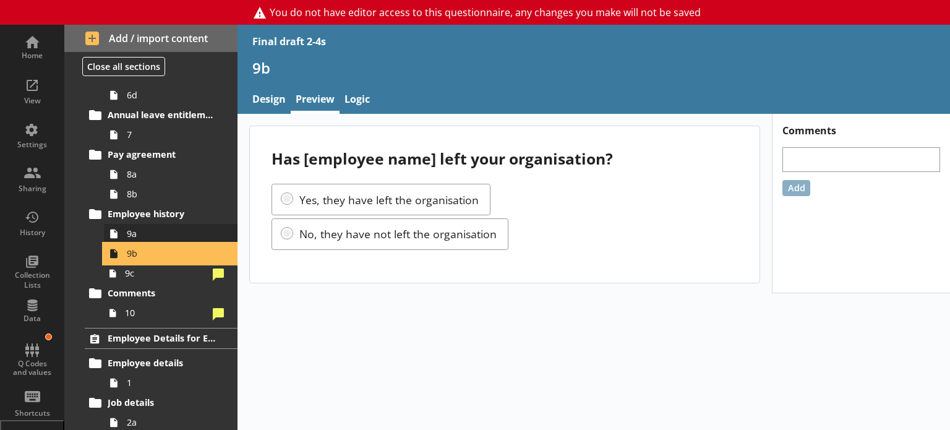
scroll to position [1113, 0]
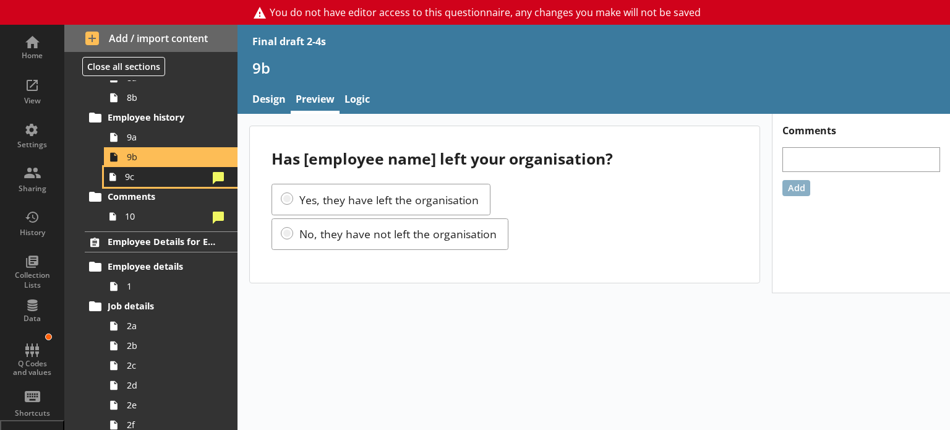
click at [163, 179] on span "9c" at bounding box center [166, 177] width 83 height 12
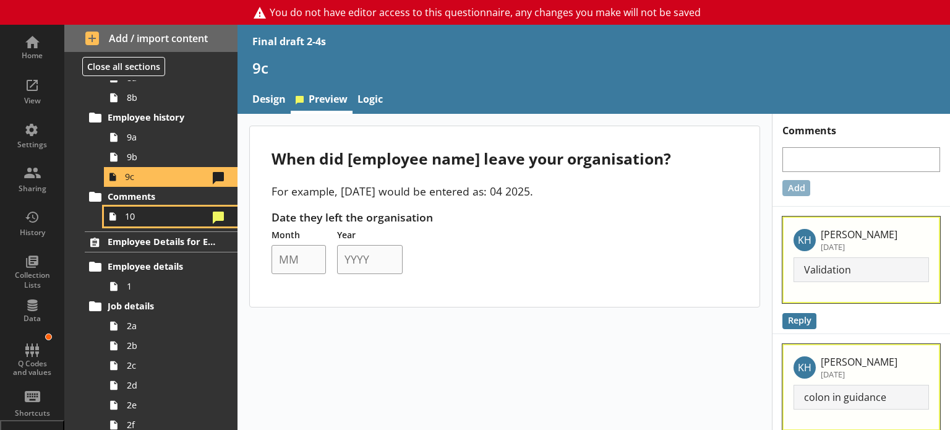
click at [166, 210] on span "10" at bounding box center [166, 216] width 83 height 12
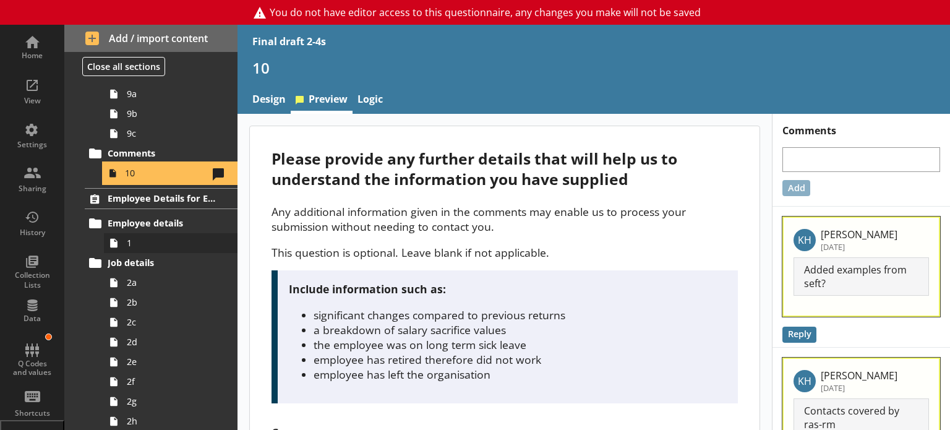
scroll to position [1175, 0]
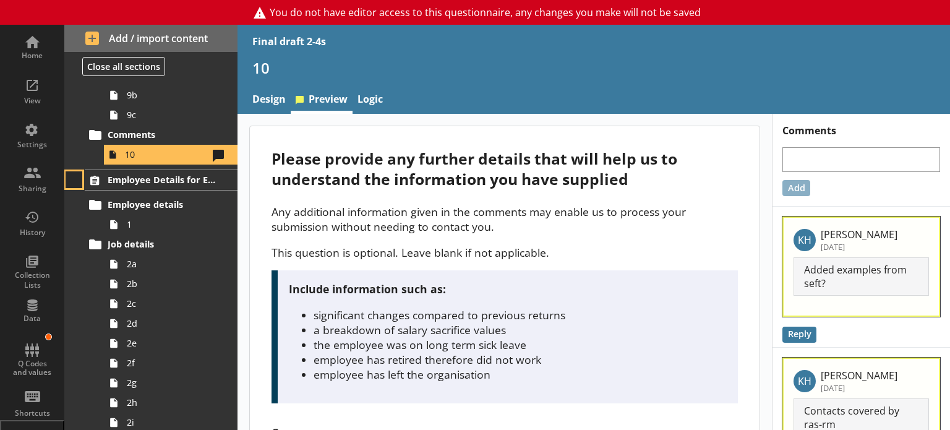
click at [77, 179] on button at bounding box center [74, 179] width 17 height 17
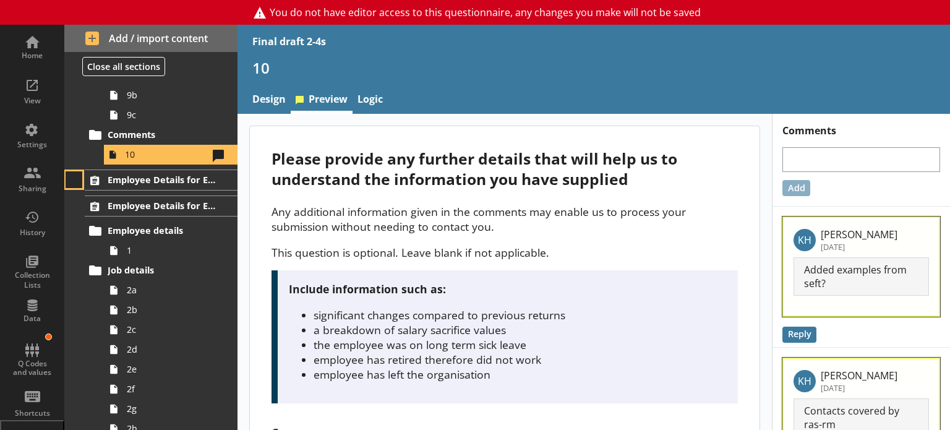
click at [77, 179] on button at bounding box center [74, 179] width 17 height 17
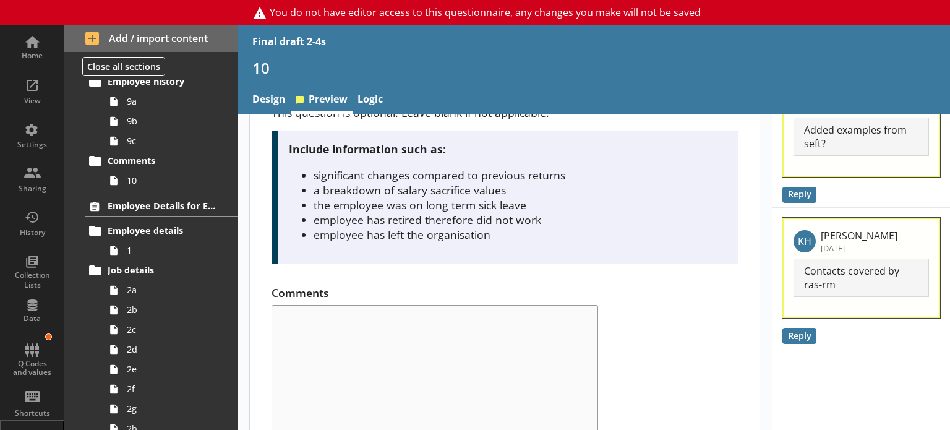
scroll to position [67, 0]
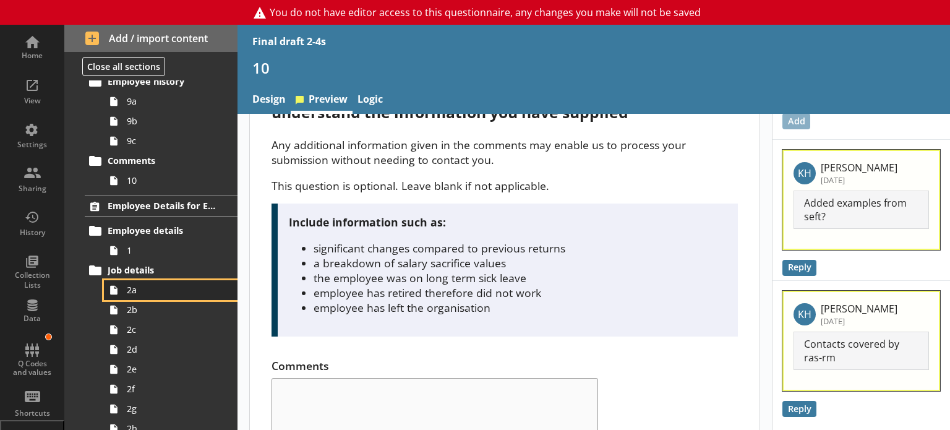
click at [127, 294] on span "2a" at bounding box center [173, 290] width 93 height 12
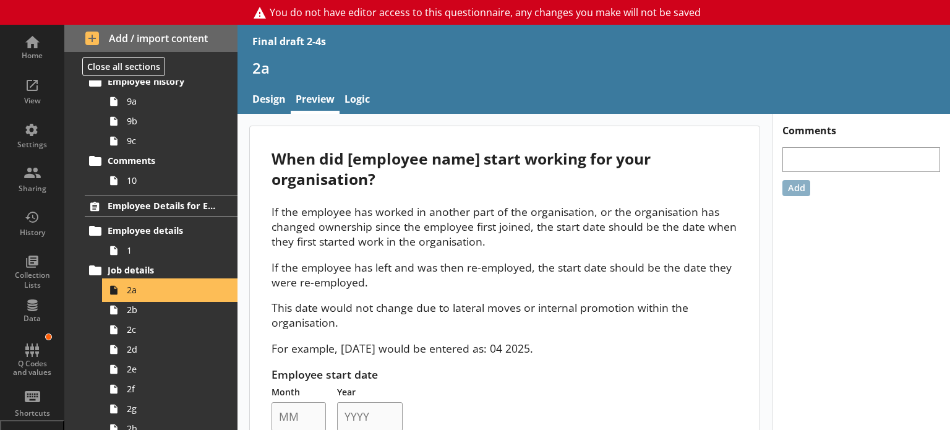
scroll to position [43, 0]
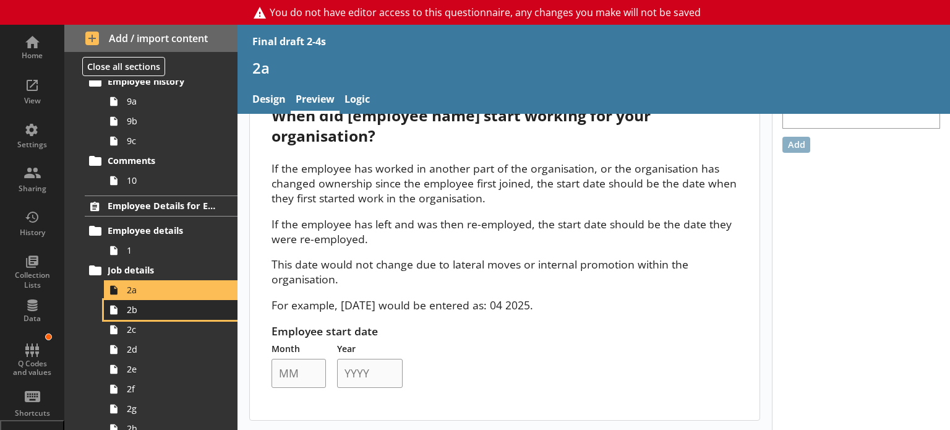
click at [205, 315] on link "2b" at bounding box center [171, 310] width 134 height 20
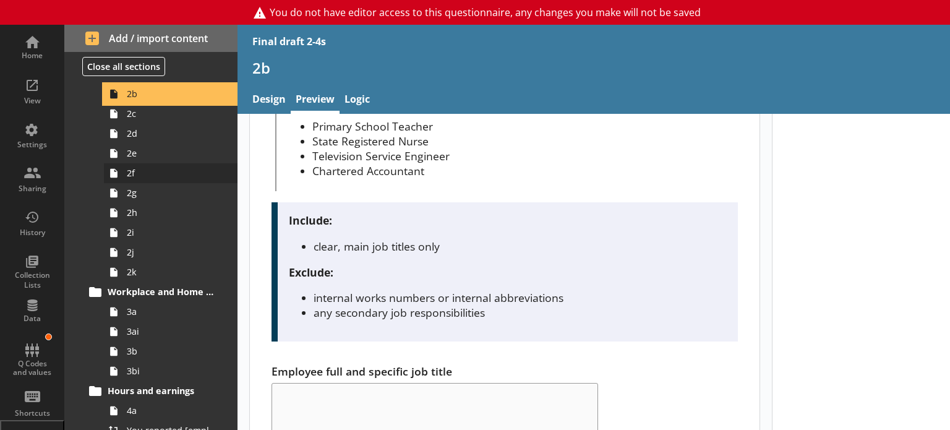
scroll to position [2572, 0]
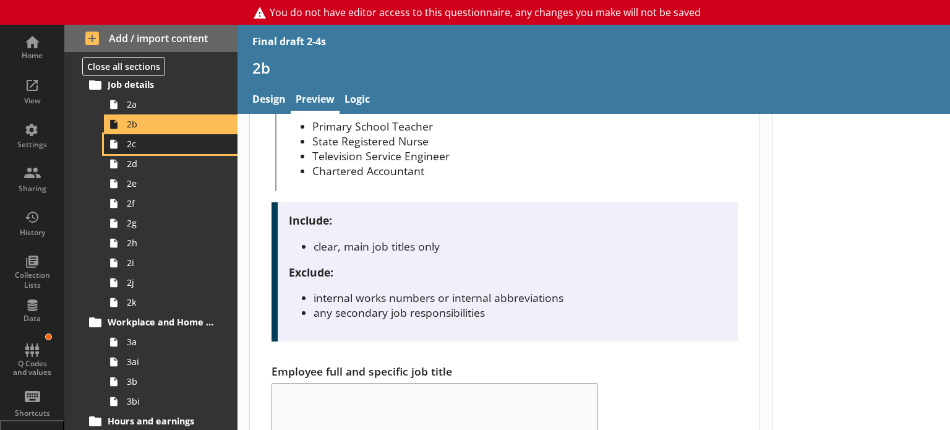
click at [169, 148] on span "2c" at bounding box center [173, 144] width 93 height 12
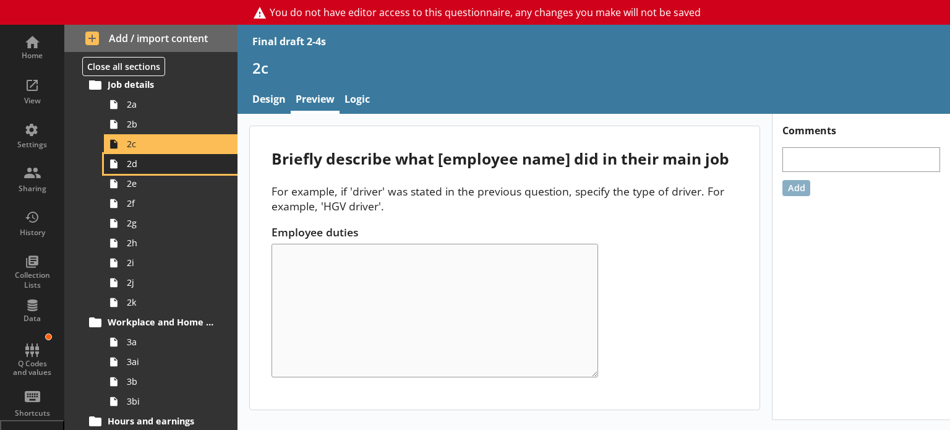
click at [161, 167] on span "2d" at bounding box center [173, 164] width 93 height 12
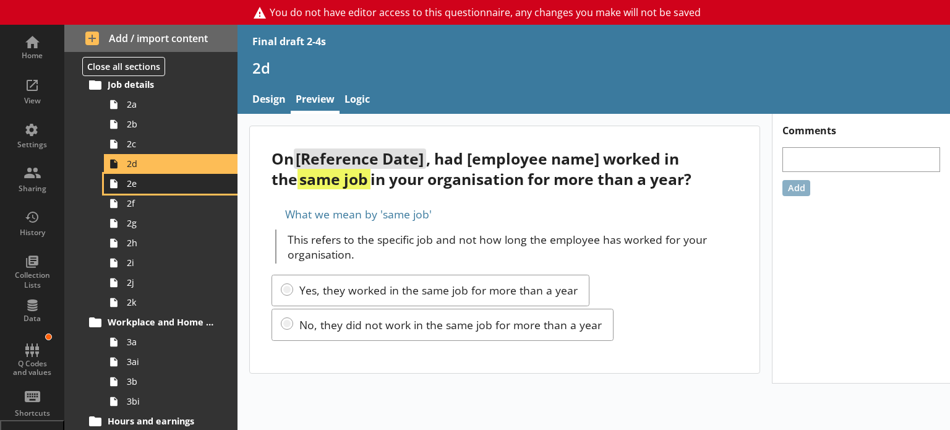
click at [155, 186] on span "2e" at bounding box center [173, 183] width 93 height 12
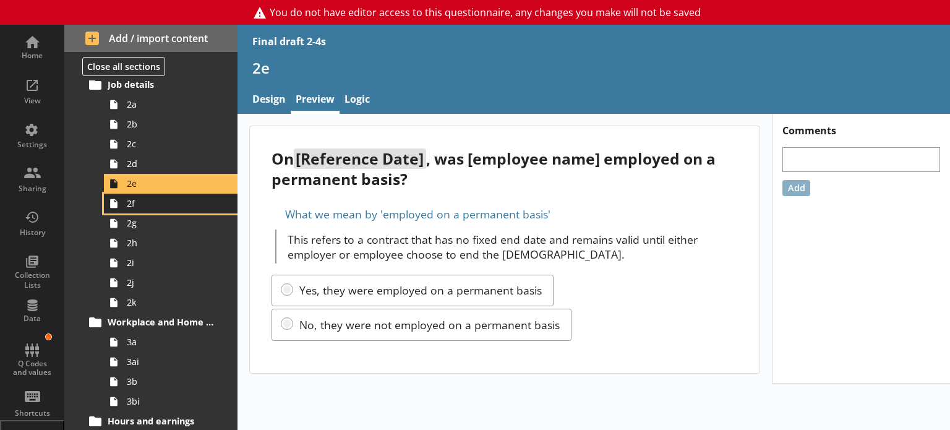
click at [156, 207] on span "2f" at bounding box center [173, 203] width 93 height 12
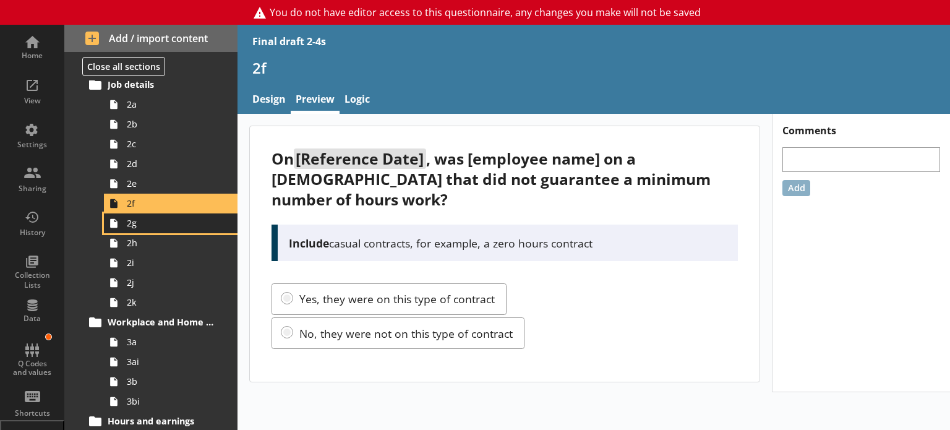
click at [160, 229] on link "2g" at bounding box center [171, 223] width 134 height 20
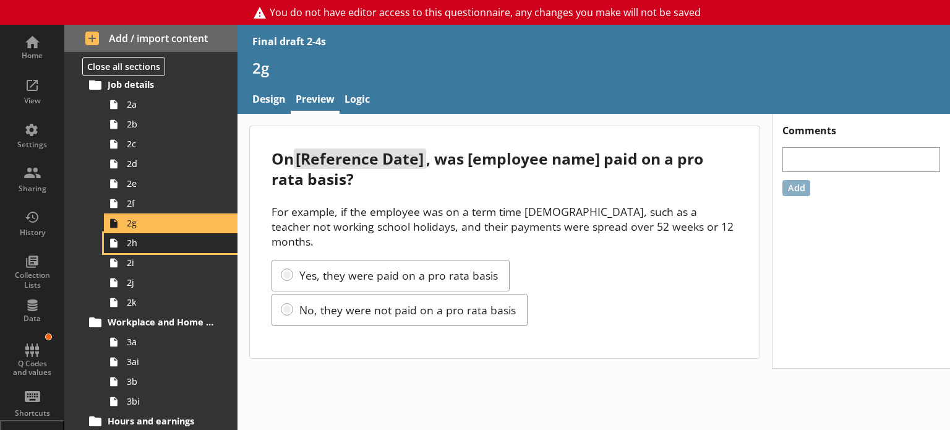
click at [166, 247] on span "2h" at bounding box center [173, 243] width 93 height 12
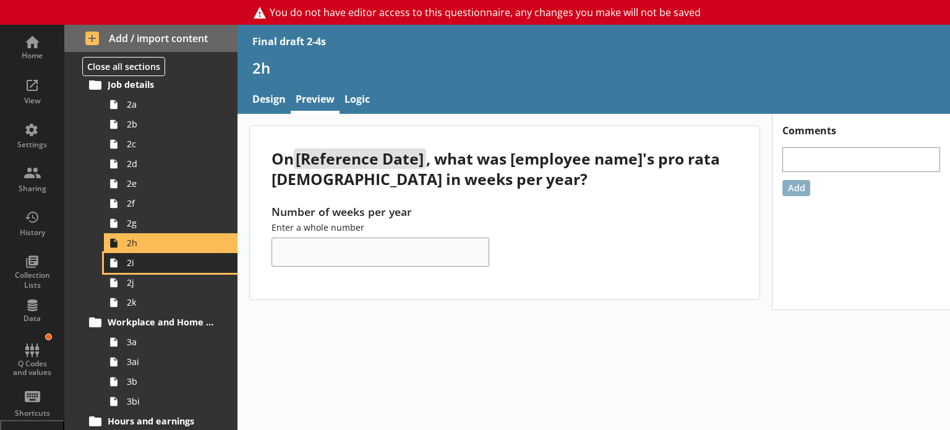
click at [171, 266] on span "2i" at bounding box center [173, 263] width 93 height 12
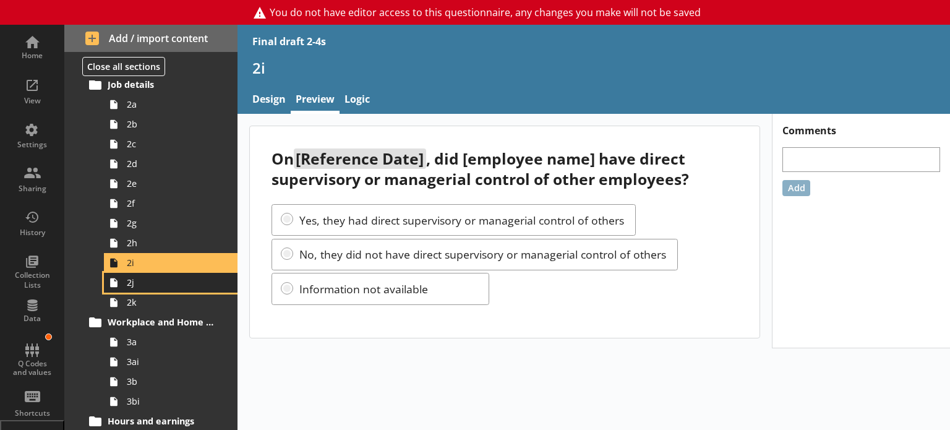
click at [173, 289] on link "2j" at bounding box center [171, 283] width 134 height 20
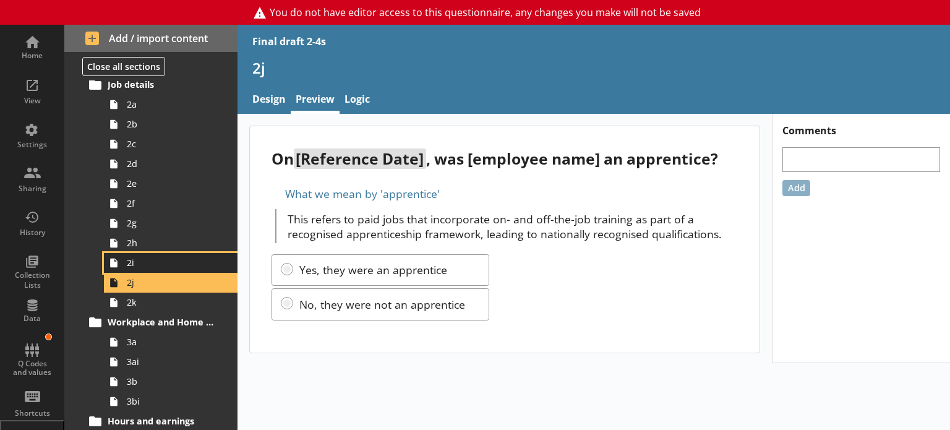
click at [173, 263] on span "2i" at bounding box center [173, 263] width 93 height 12
